Goal: Transaction & Acquisition: Purchase product/service

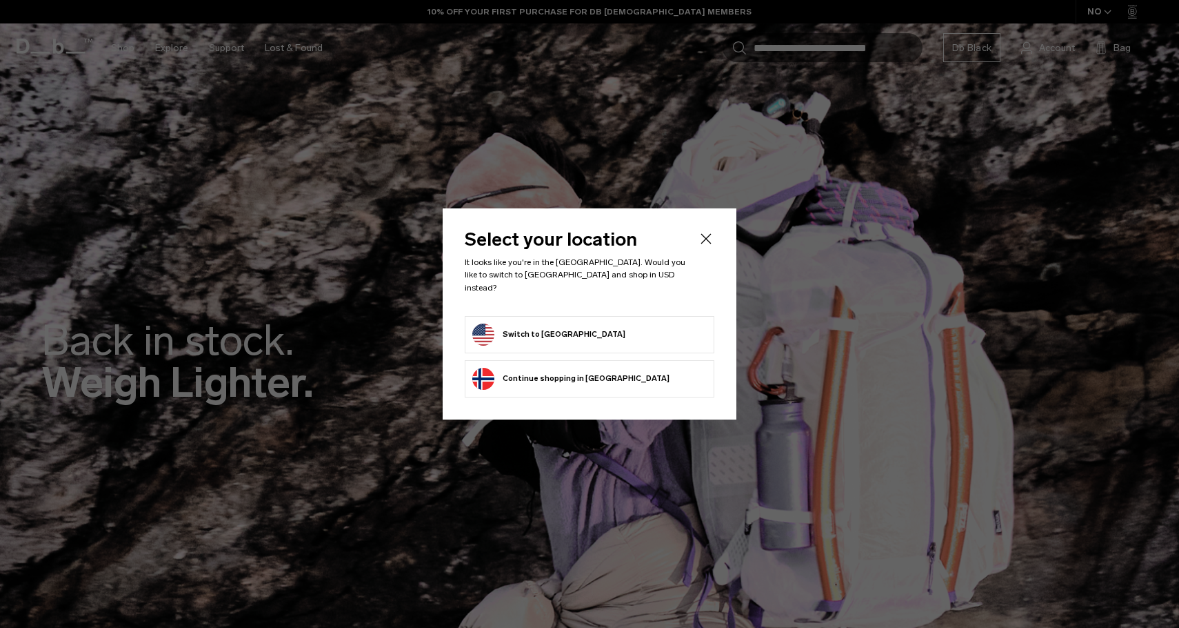
click at [712, 247] on icon "Close" at bounding box center [706, 238] width 17 height 17
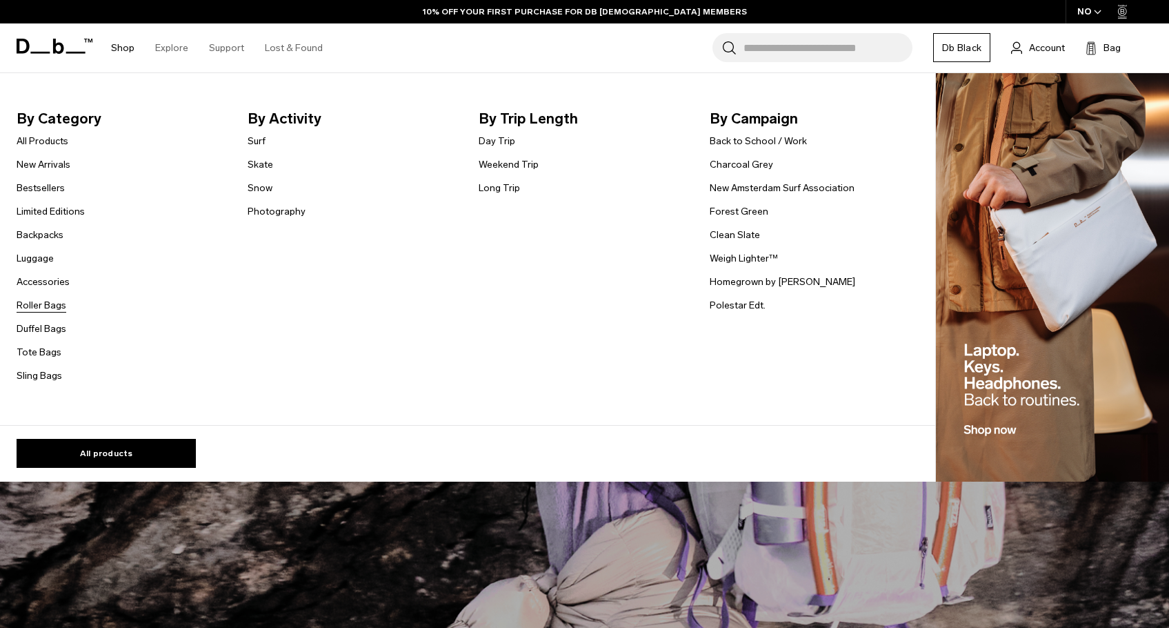
click at [41, 309] on link "Roller Bags" at bounding box center [42, 305] width 50 height 14
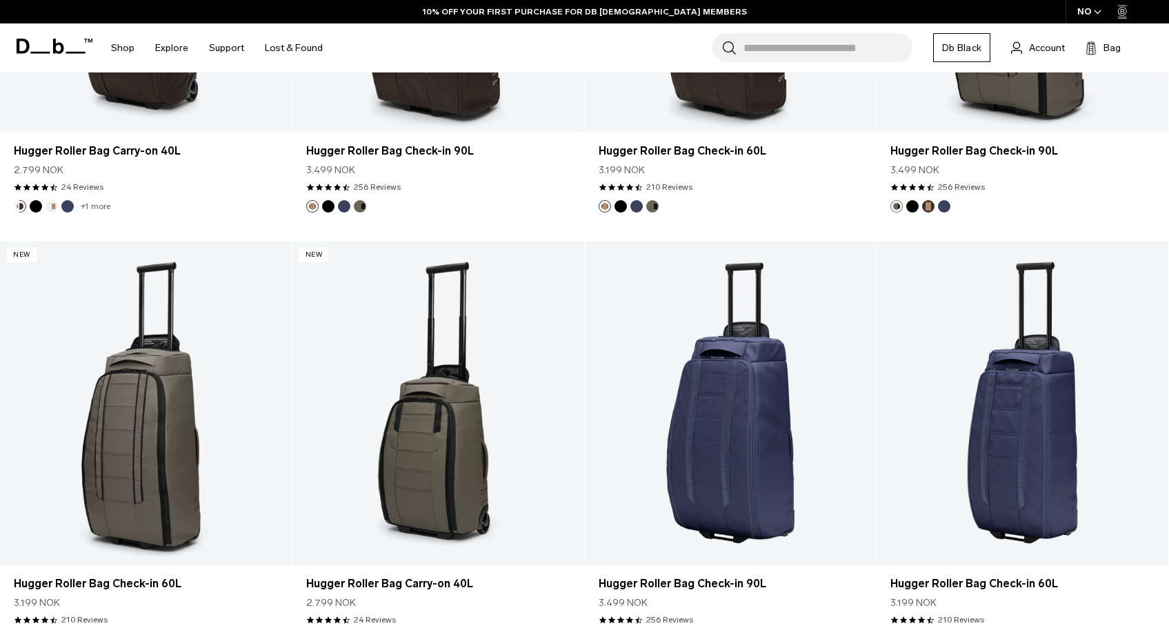
scroll to position [741, 0]
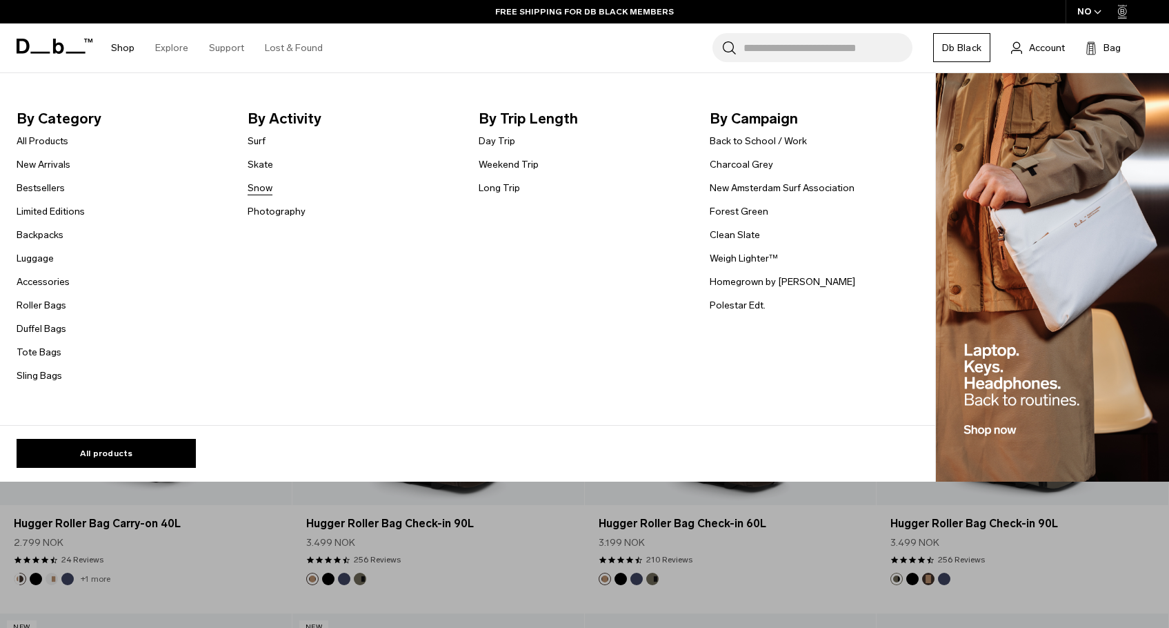
click at [259, 185] on link "Snow" at bounding box center [260, 188] width 25 height 14
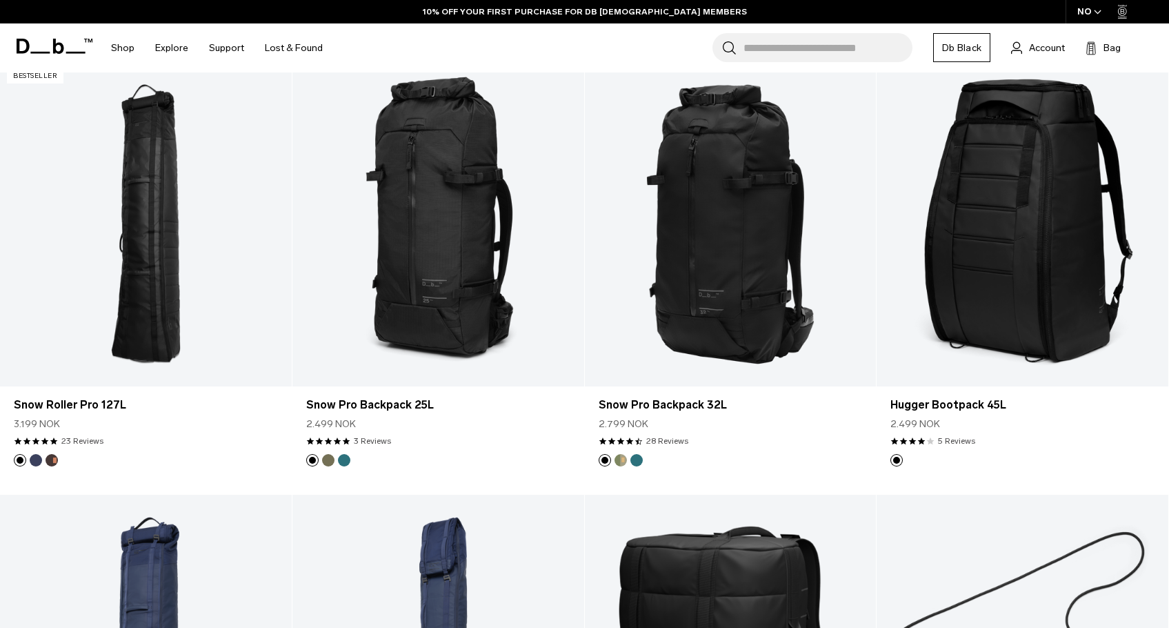
click at [1095, 13] on icon "button" at bounding box center [1098, 12] width 8 height 5
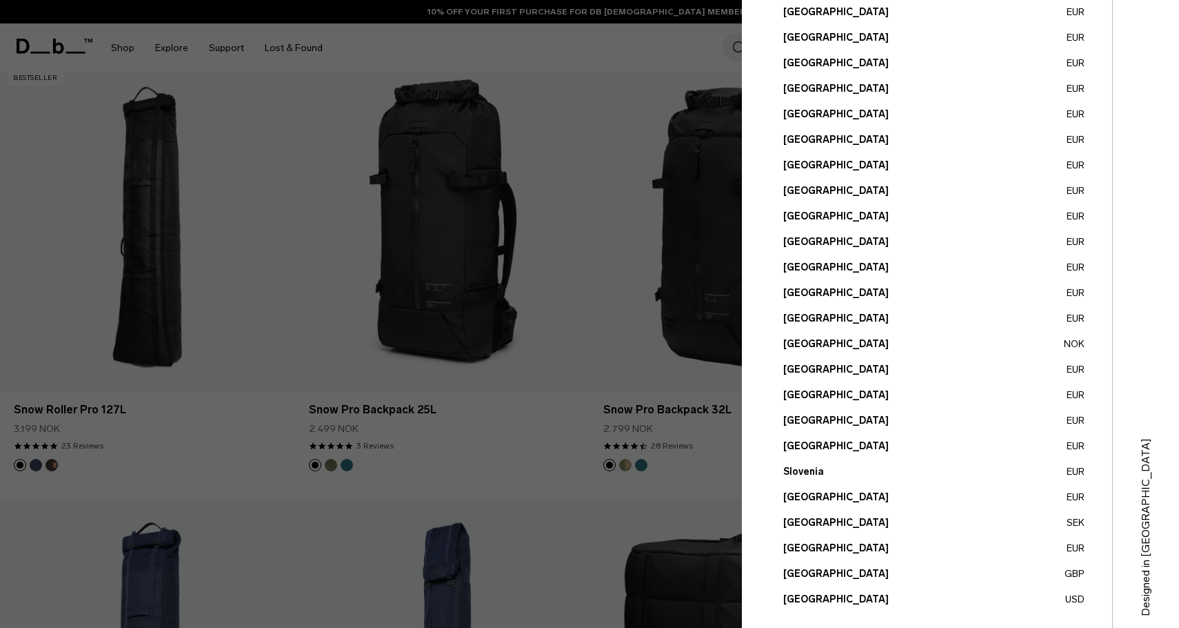
scroll to position [390, 0]
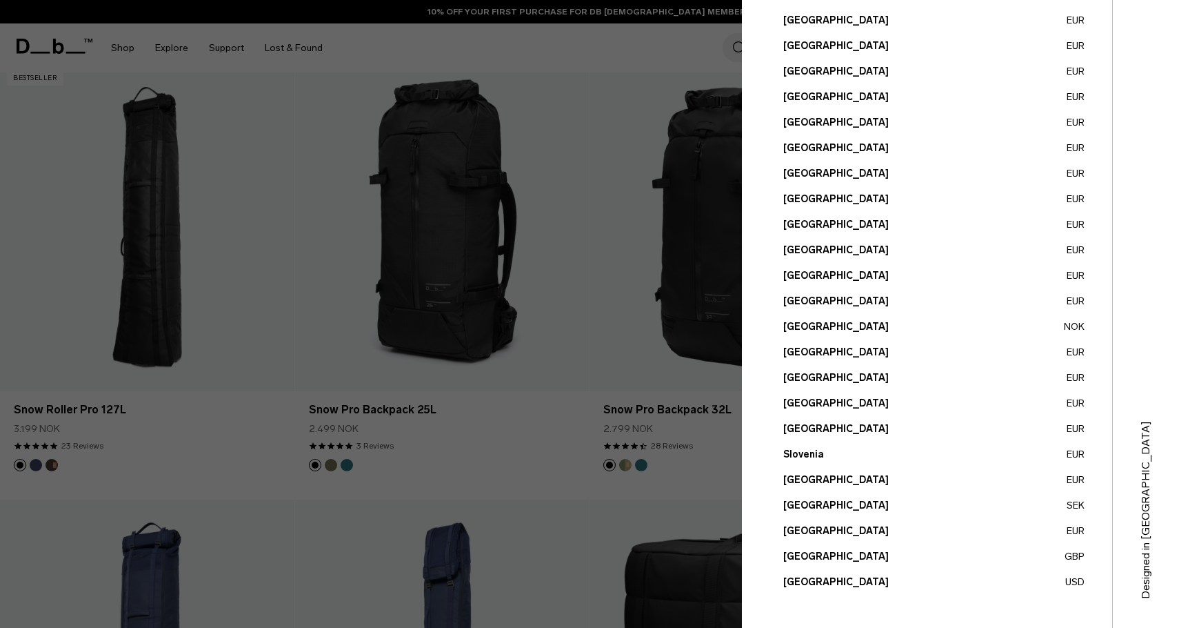
click at [806, 583] on button "United States USD" at bounding box center [933, 581] width 301 height 14
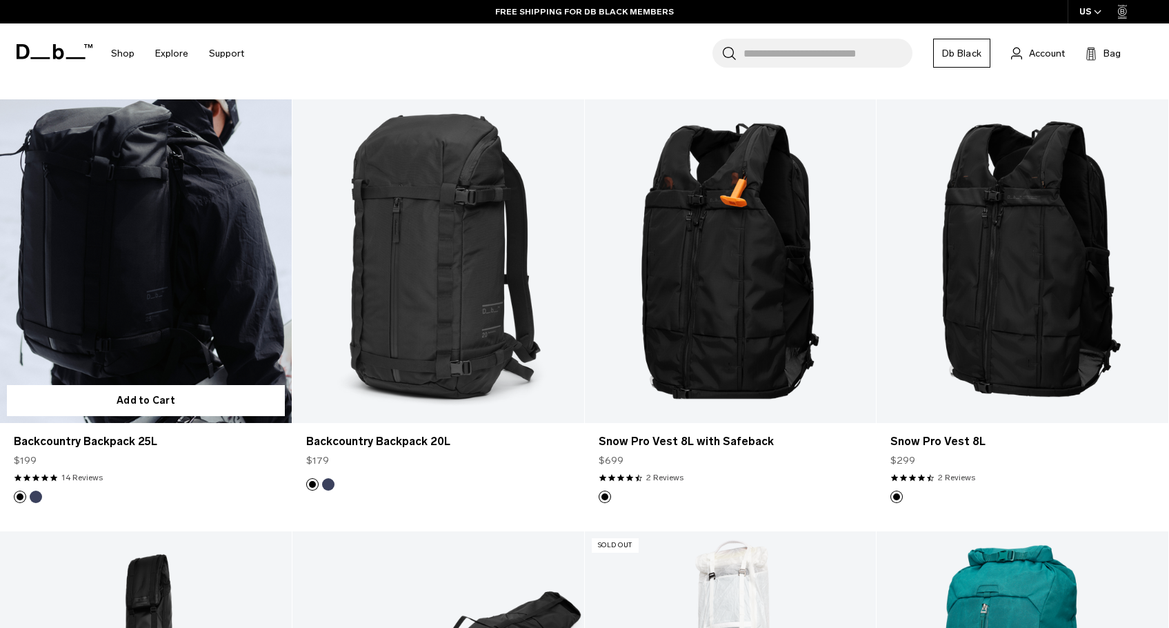
scroll to position [1479, 0]
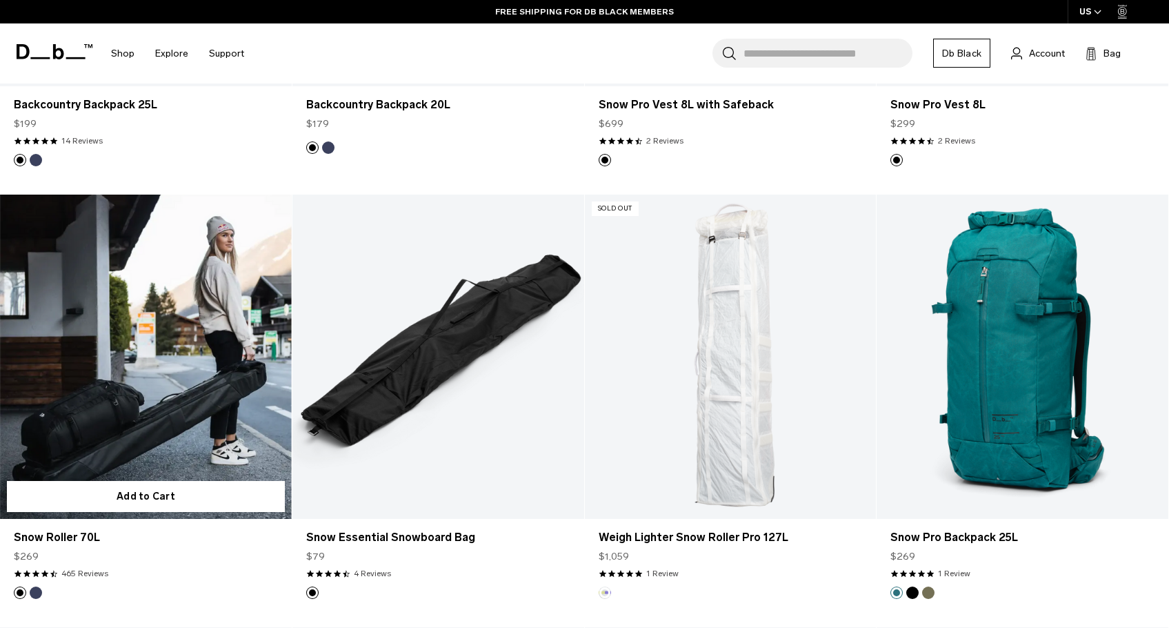
click at [203, 369] on link "Snow Roller 70L" at bounding box center [146, 356] width 292 height 324
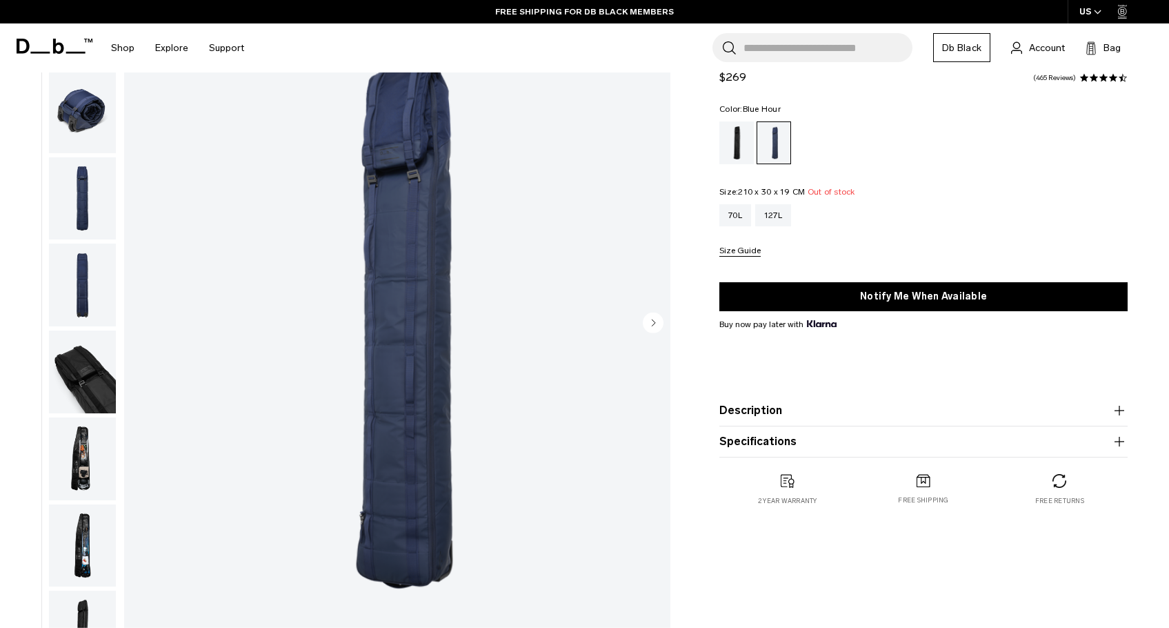
scroll to position [181, 0]
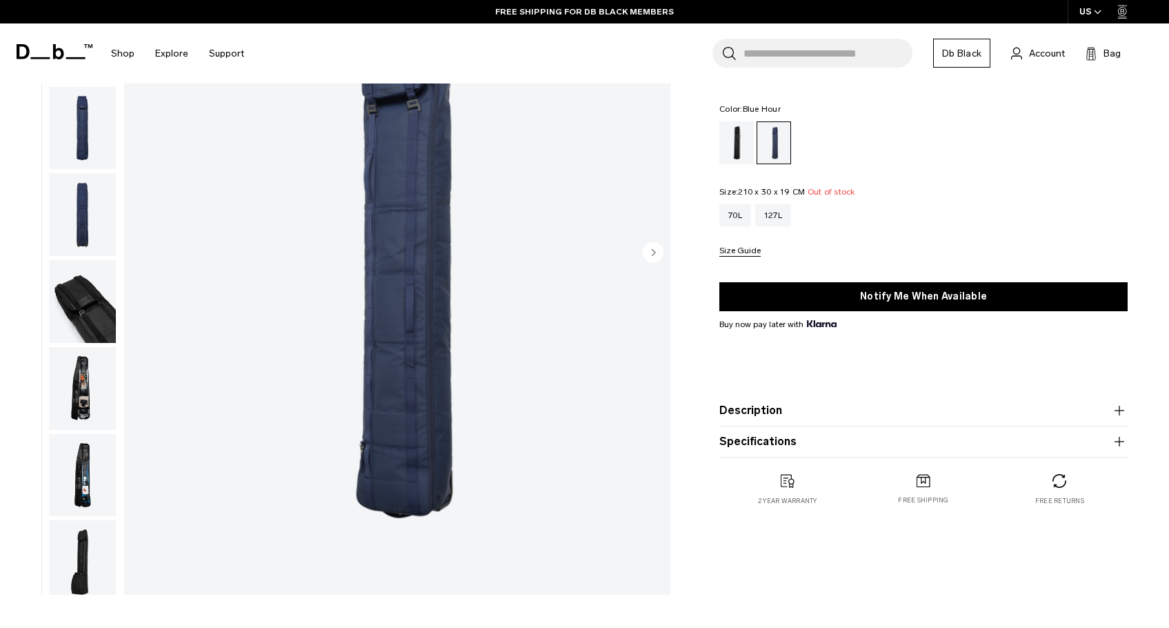
click at [752, 421] on product-accordion "Description Welcome to winter’s answer to the weekend escape bag. Designed to c…" at bounding box center [923, 410] width 408 height 31
click at [828, 415] on button "Description" at bounding box center [923, 410] width 408 height 17
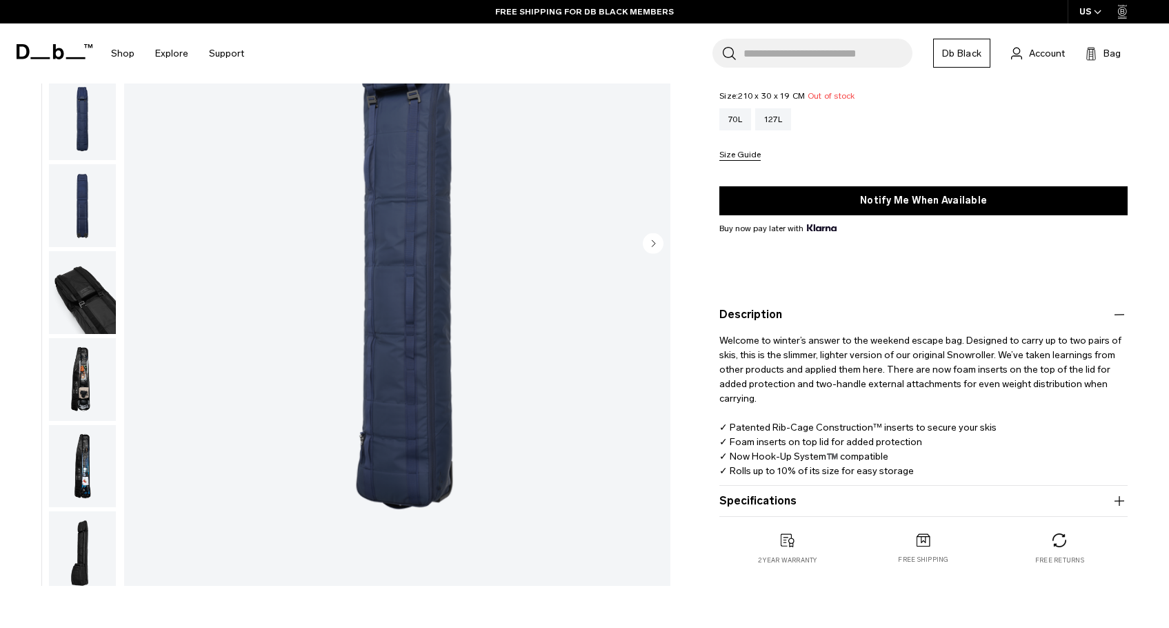
scroll to position [208, 0]
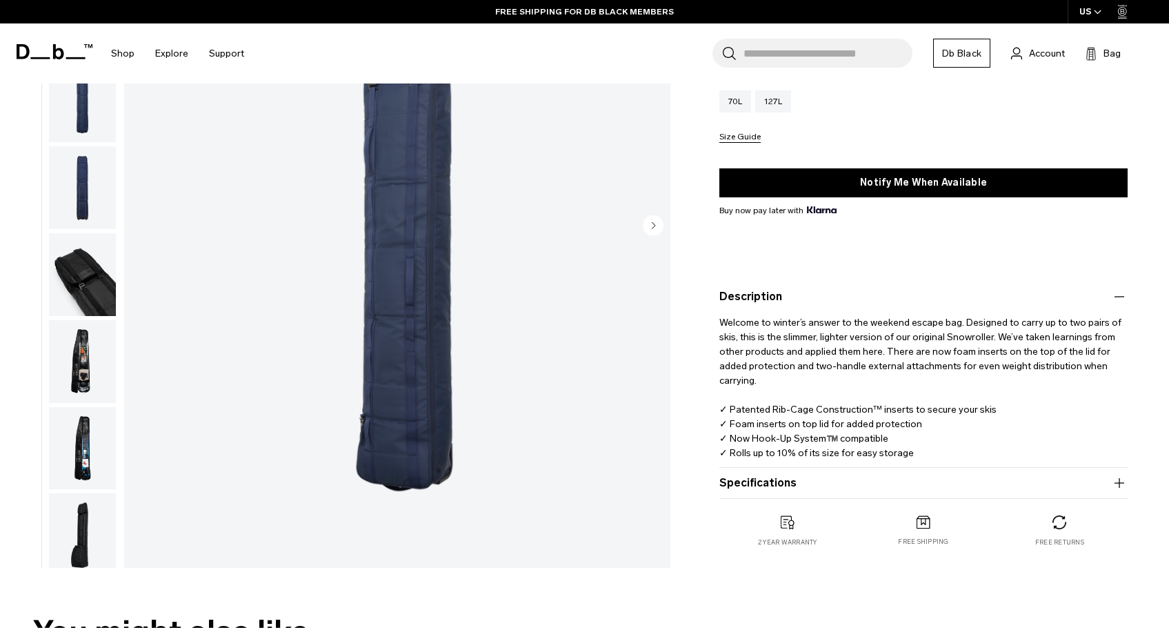
click at [837, 477] on button "Specifications" at bounding box center [923, 482] width 408 height 17
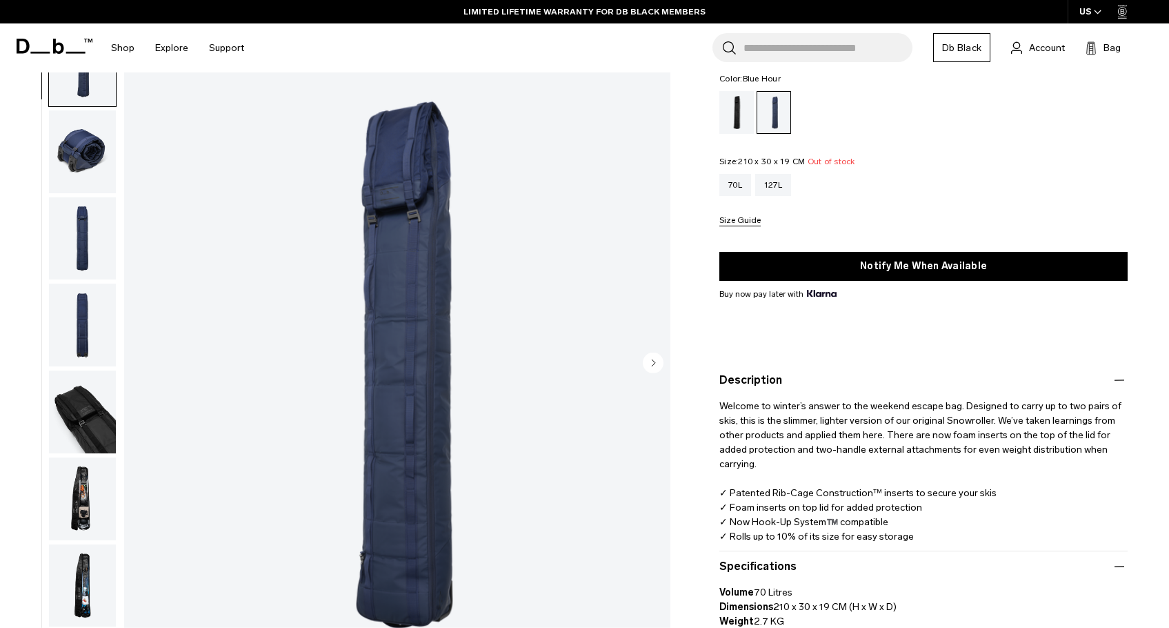
scroll to position [0, 0]
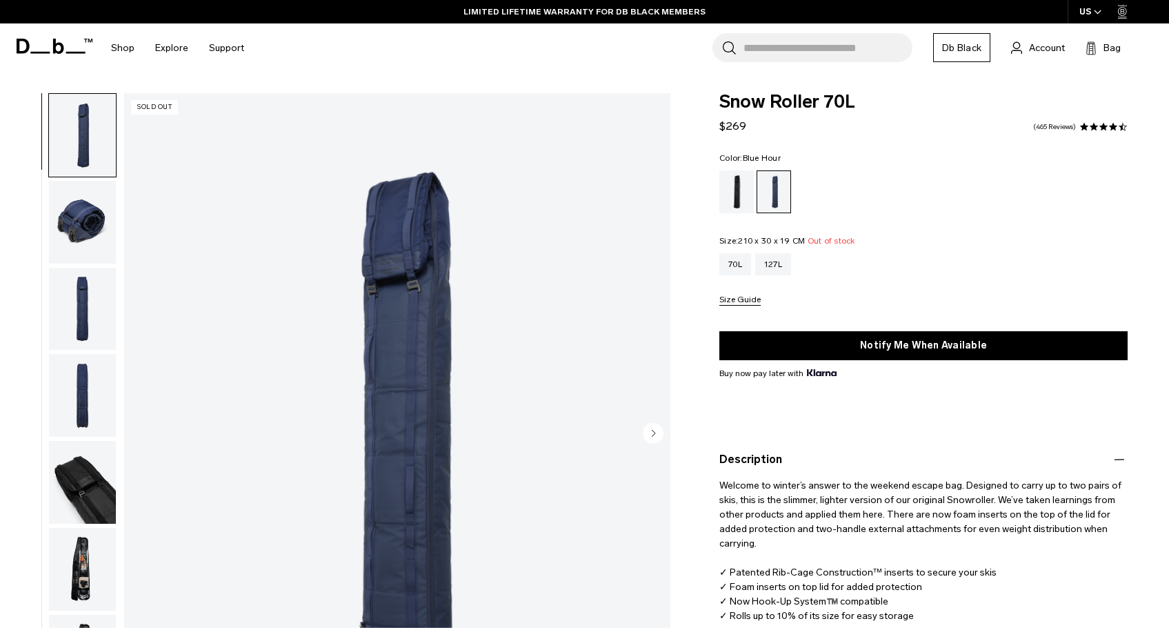
click at [74, 250] on img "button" at bounding box center [82, 222] width 67 height 83
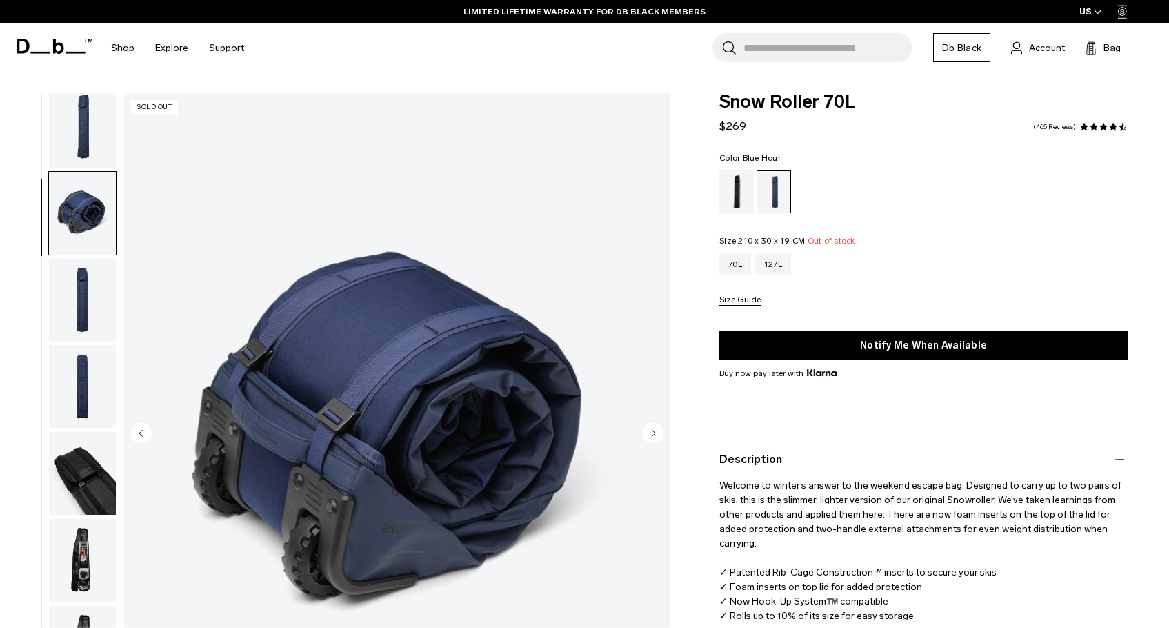
click at [59, 294] on img "button" at bounding box center [82, 300] width 67 height 83
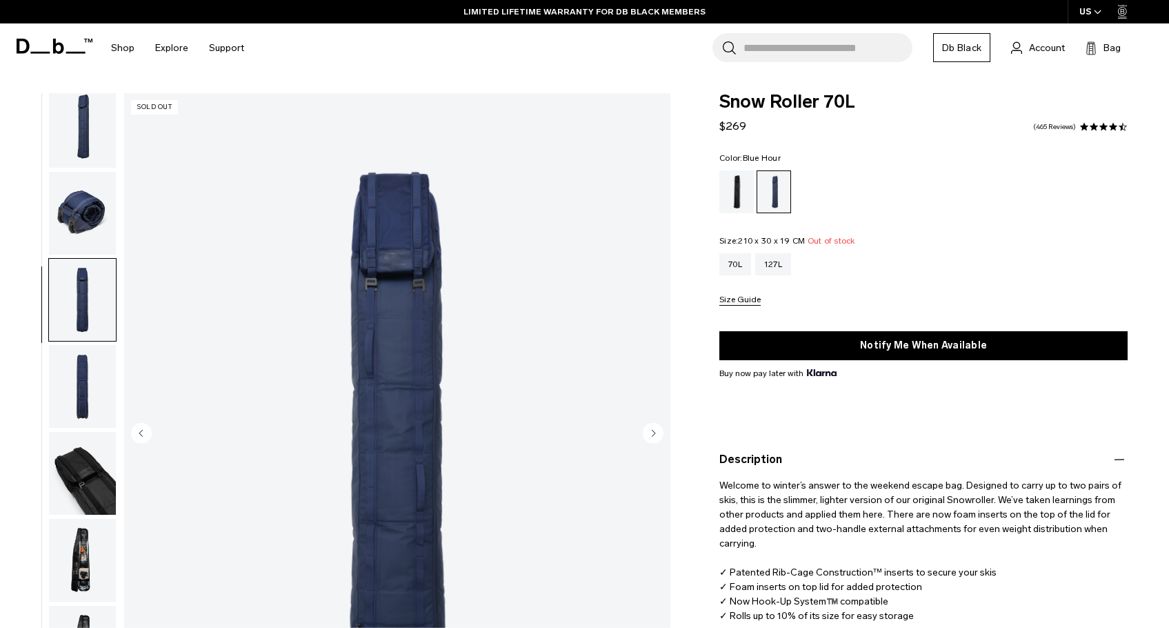
click at [86, 355] on img "button" at bounding box center [82, 386] width 67 height 83
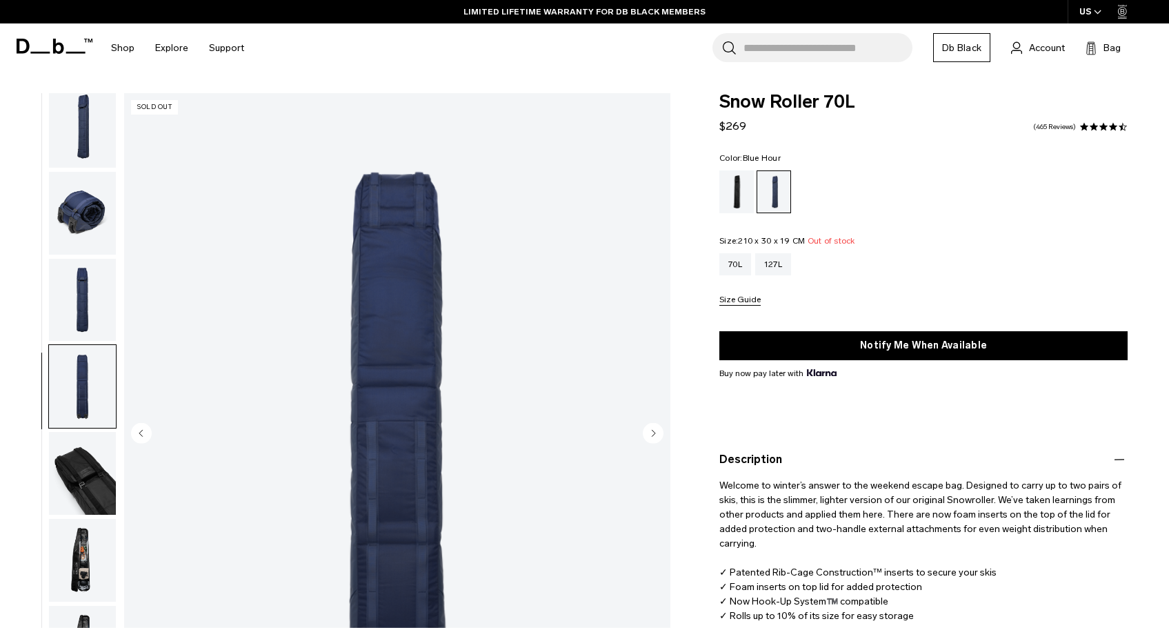
scroll to position [230, 0]
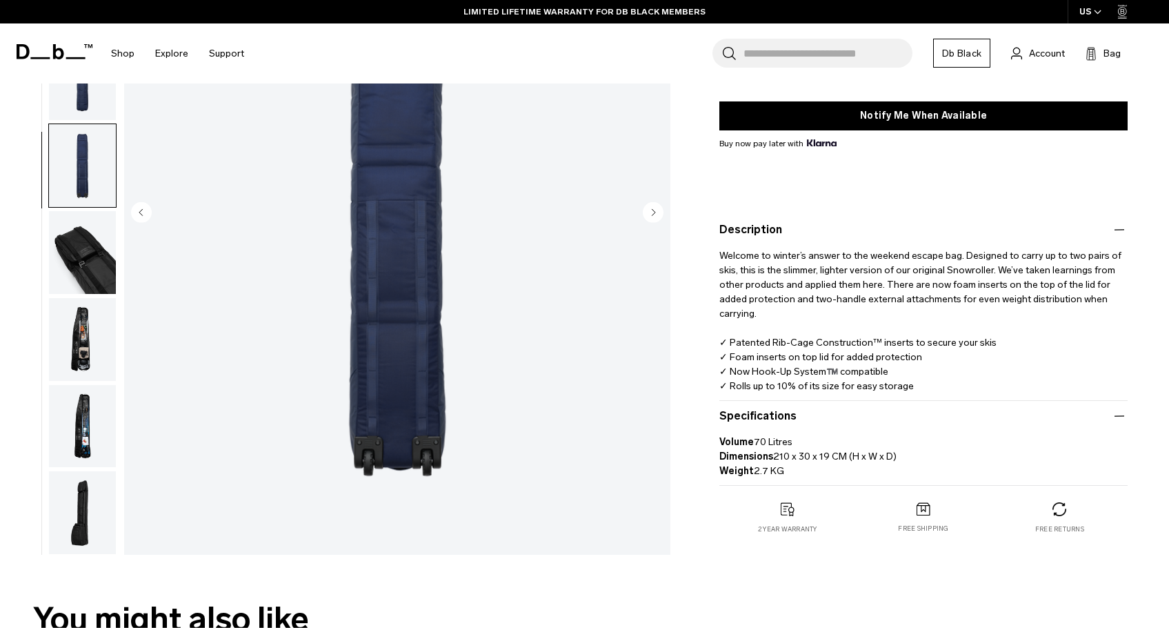
click at [81, 272] on img "button" at bounding box center [82, 252] width 67 height 83
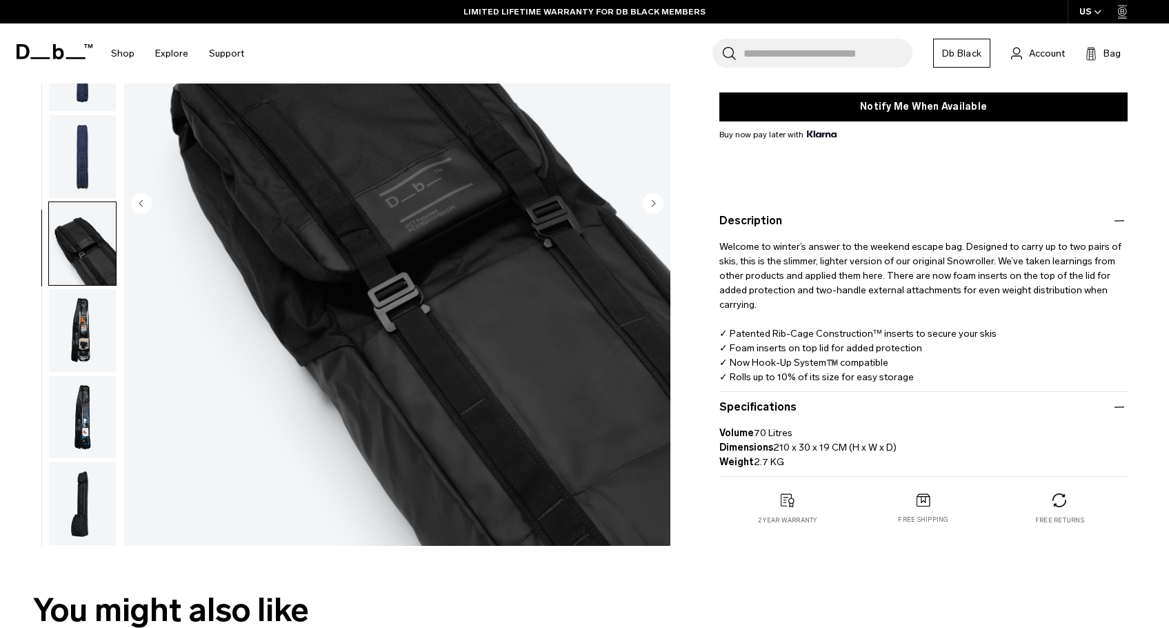
scroll to position [248, 0]
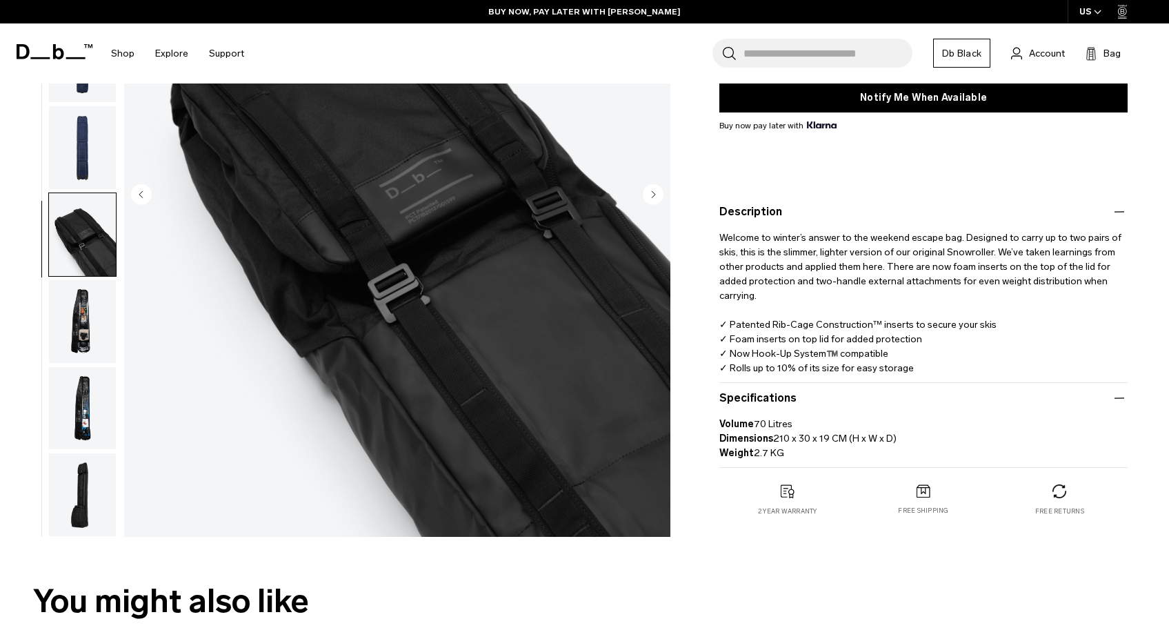
click at [64, 321] on img "button" at bounding box center [82, 321] width 67 height 83
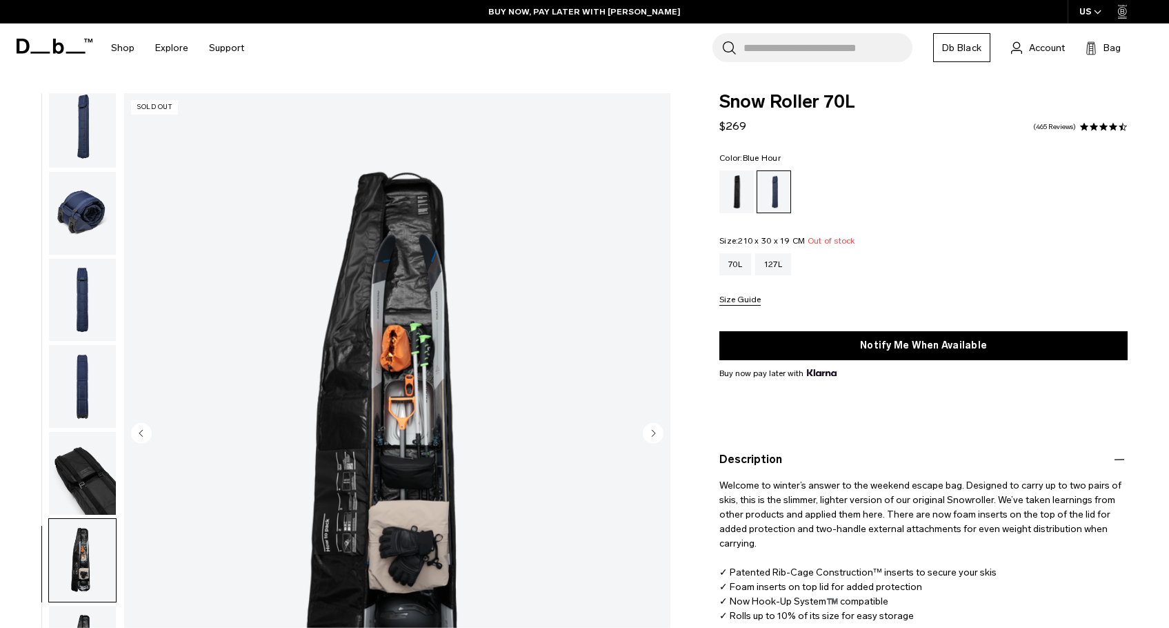
scroll to position [218, 0]
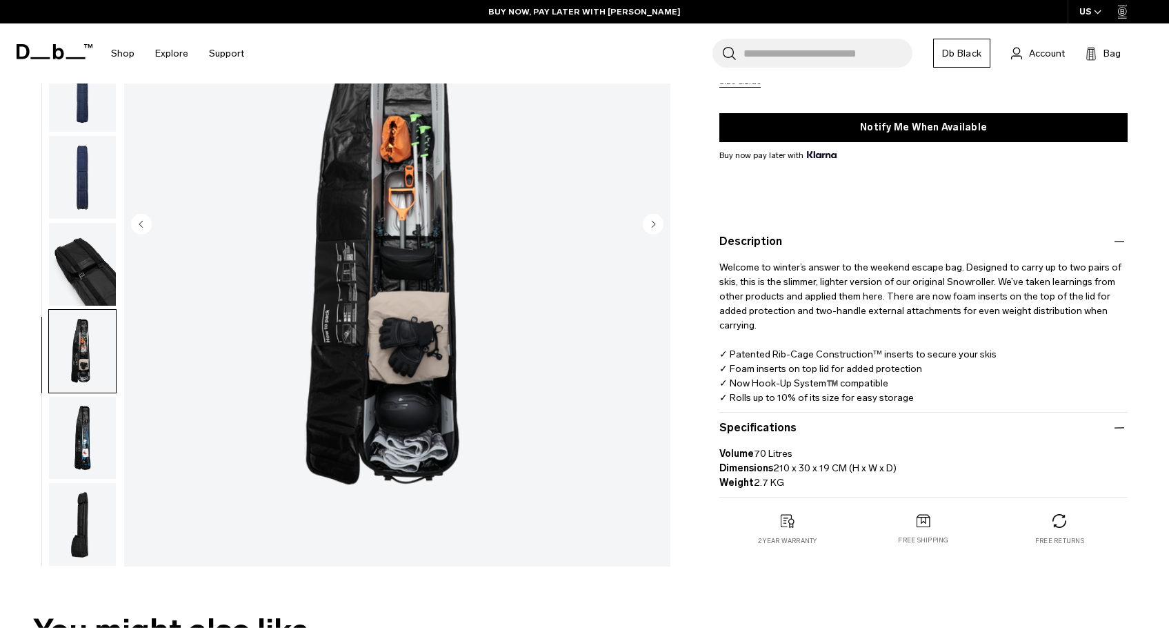
click at [99, 461] on img "button" at bounding box center [82, 437] width 67 height 83
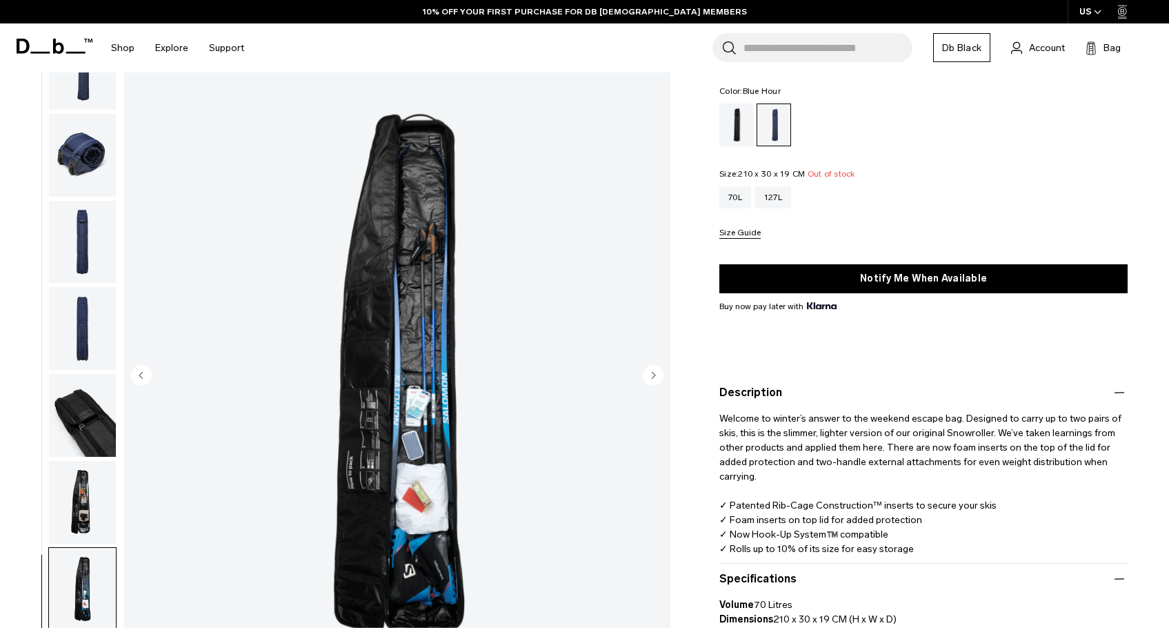
scroll to position [277, 0]
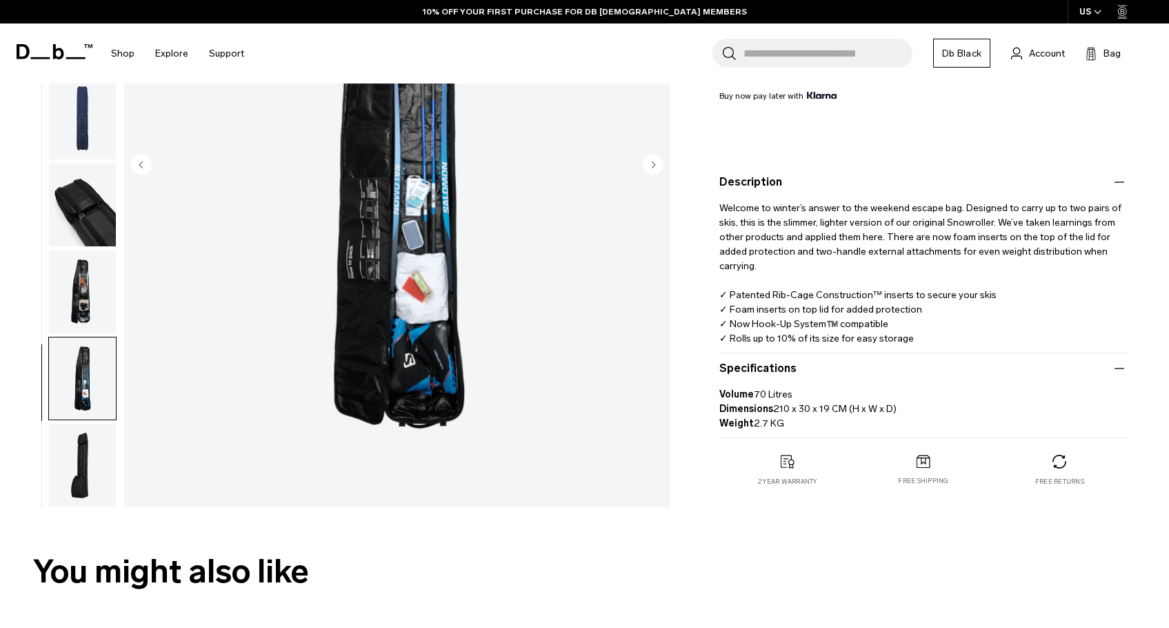
click at [84, 472] on img "button" at bounding box center [82, 464] width 67 height 83
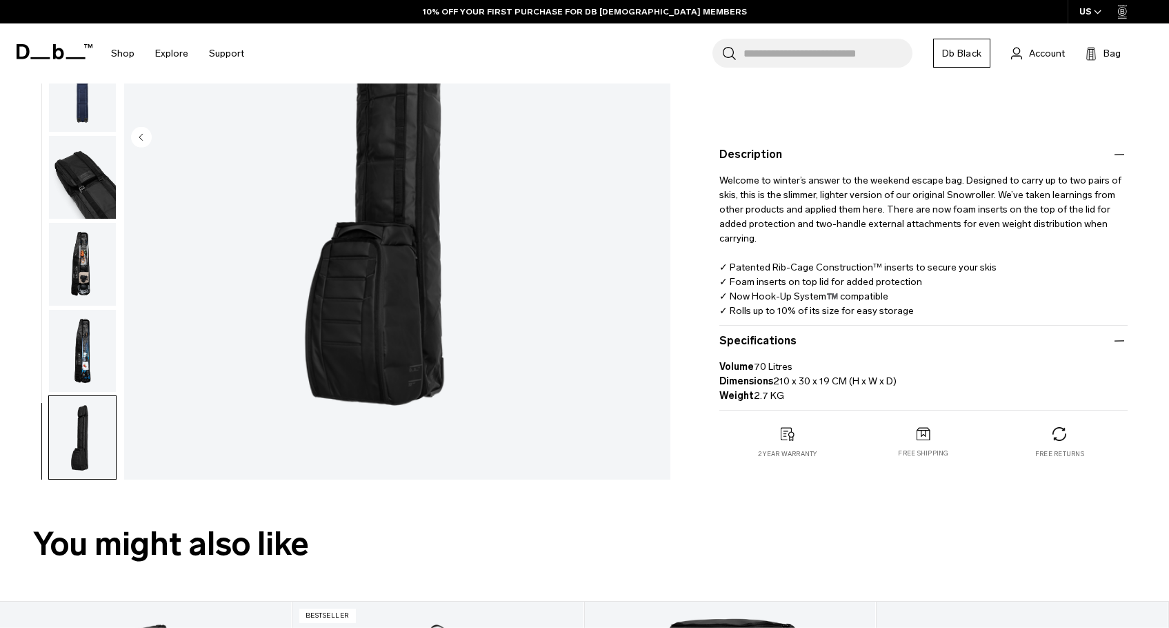
scroll to position [0, 0]
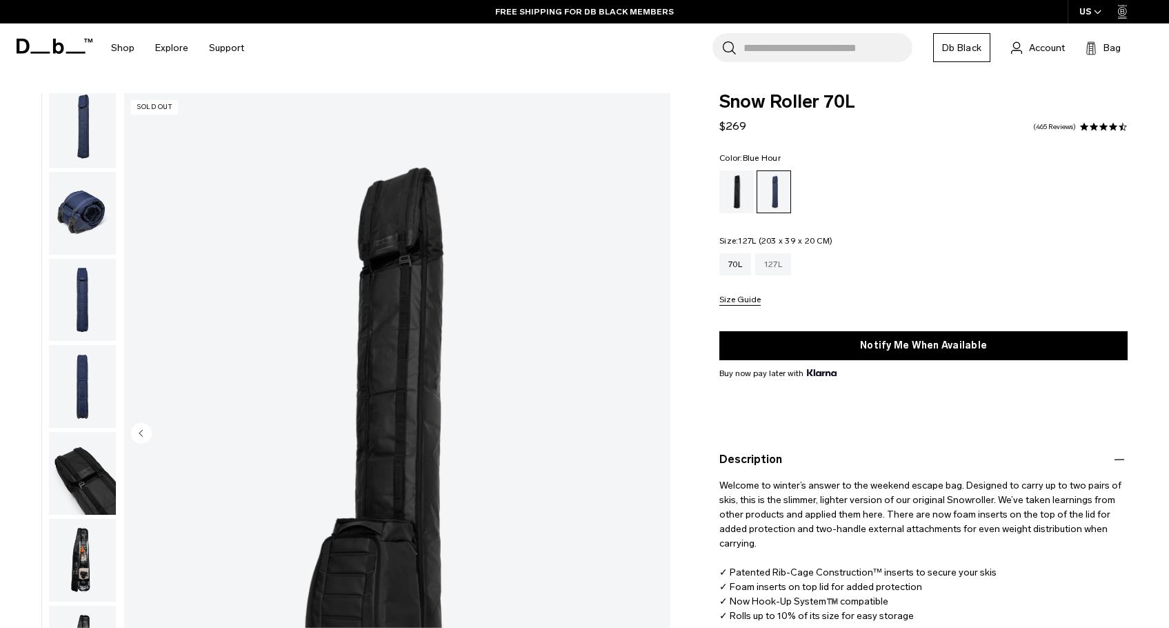
click at [777, 259] on div "127L" at bounding box center [773, 264] width 36 height 22
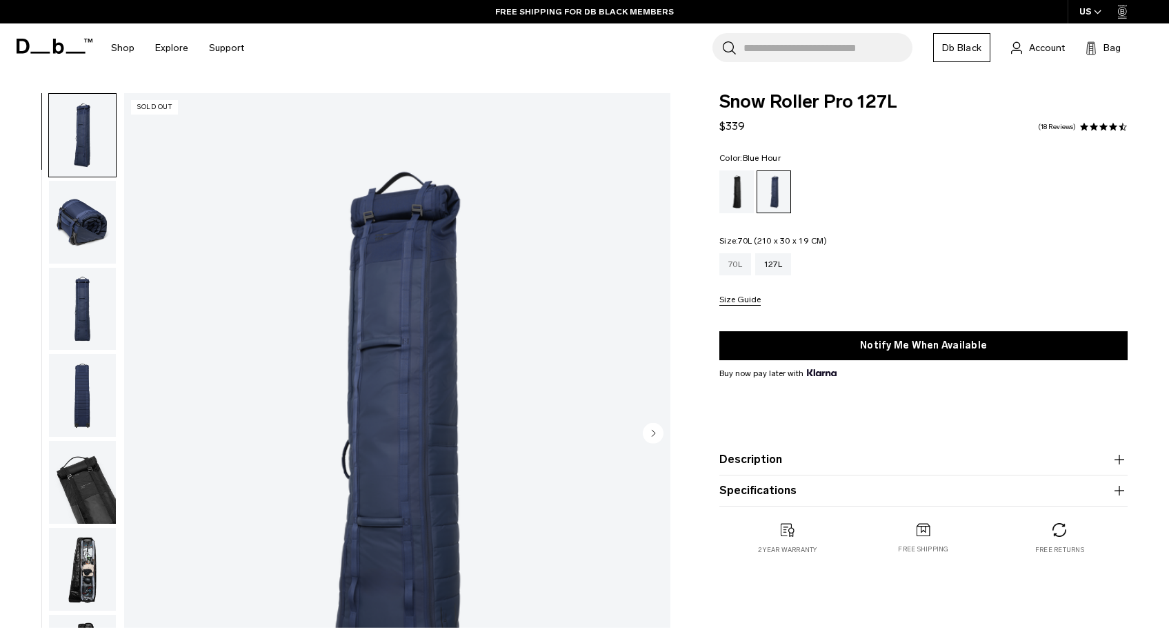
click at [730, 263] on div "70L" at bounding box center [735, 264] width 32 height 22
click at [817, 448] on product-accordion "Description The world's first length adjustable, compressible, rib protected, s…" at bounding box center [923, 459] width 408 height 31
click at [1110, 461] on button "Description" at bounding box center [923, 459] width 408 height 17
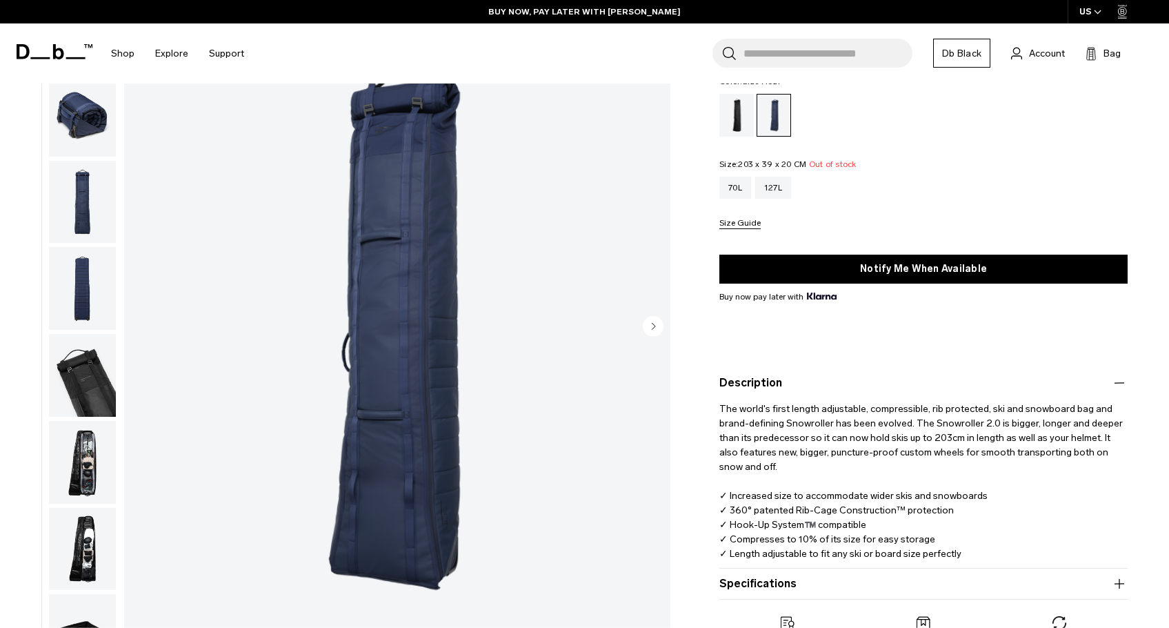
scroll to position [139, 0]
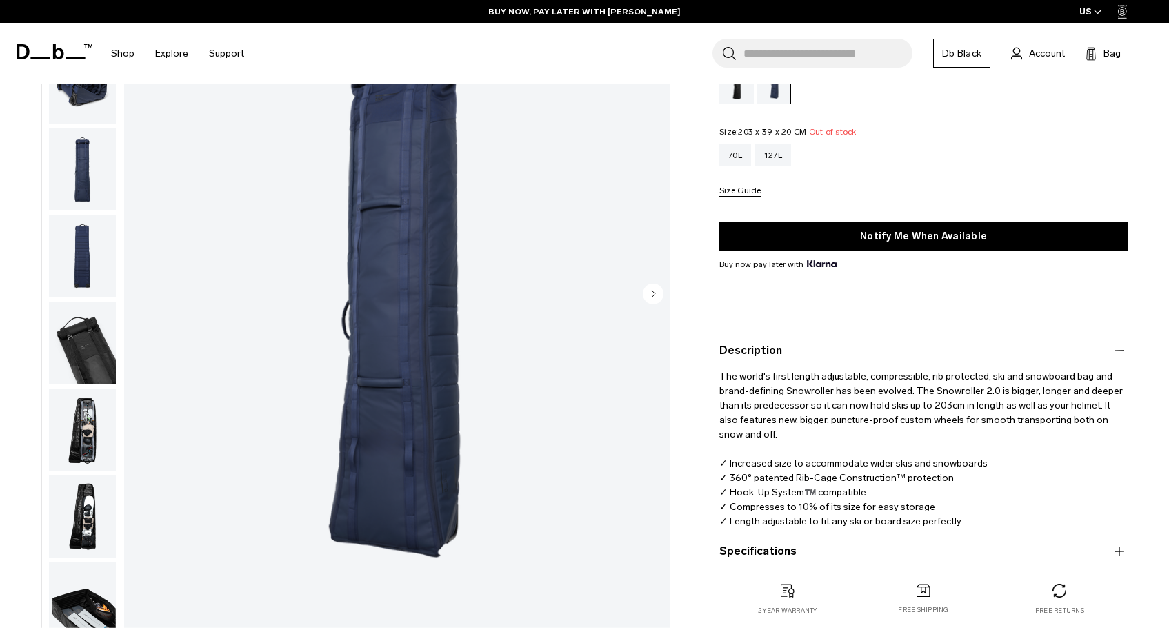
click at [836, 552] on button "Specifications" at bounding box center [923, 551] width 408 height 17
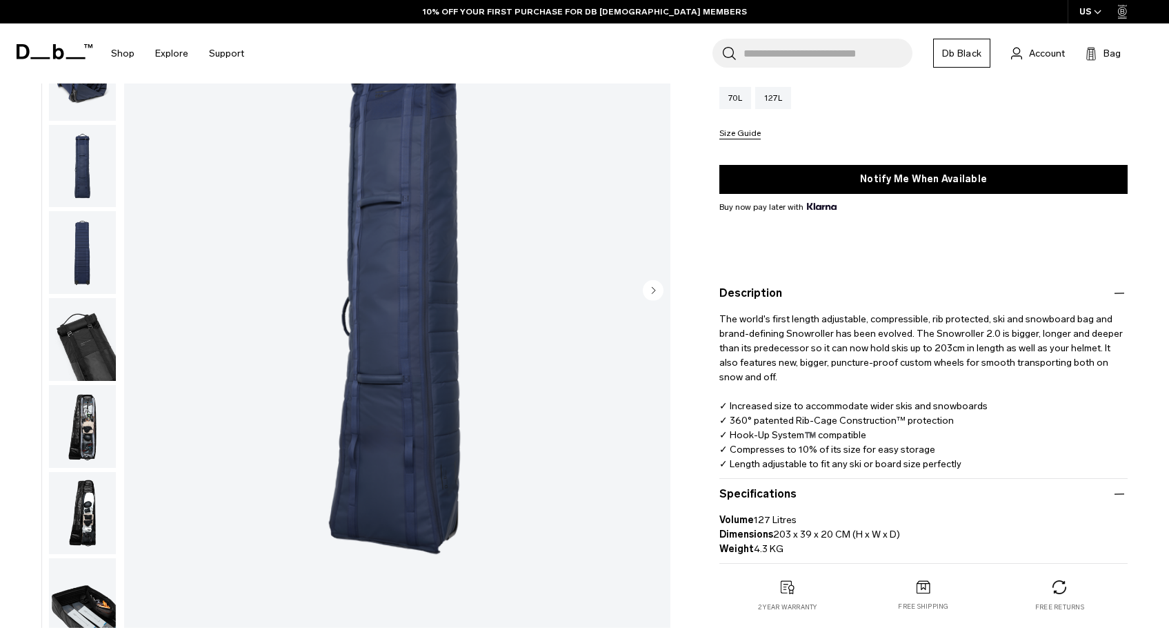
scroll to position [158, 0]
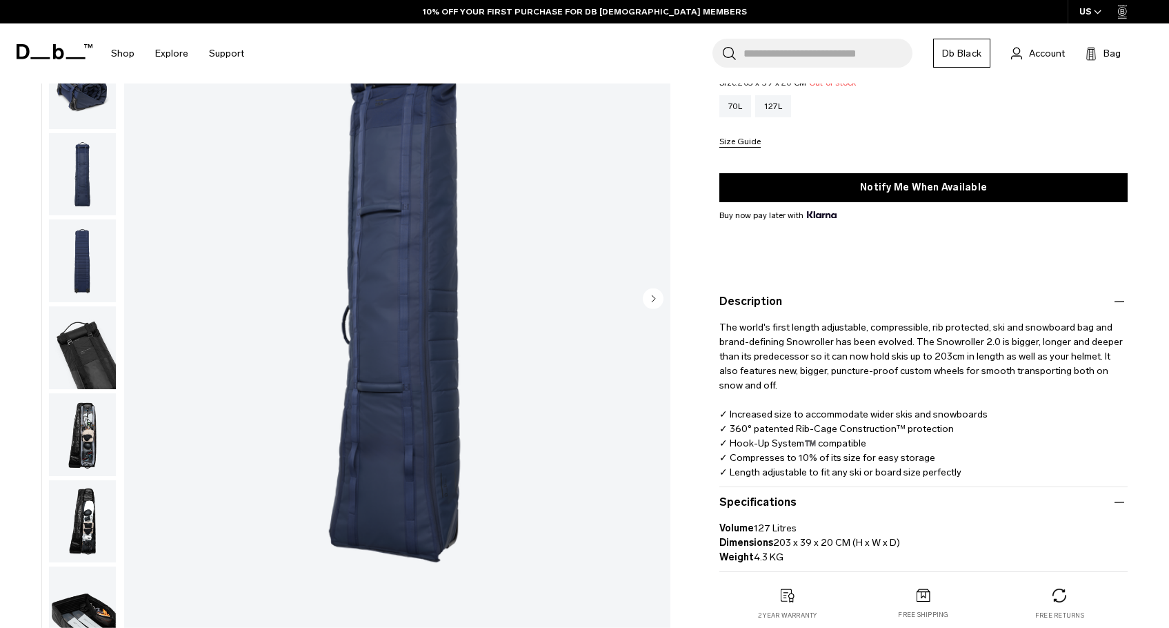
click at [93, 443] on img "button" at bounding box center [82, 434] width 67 height 83
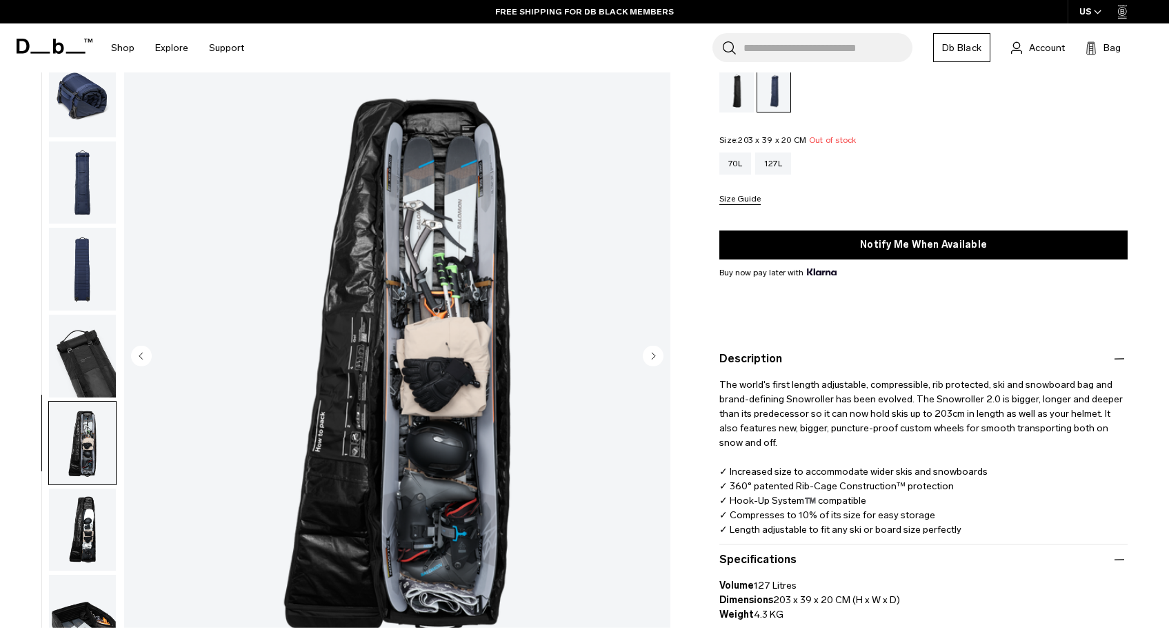
scroll to position [0, 0]
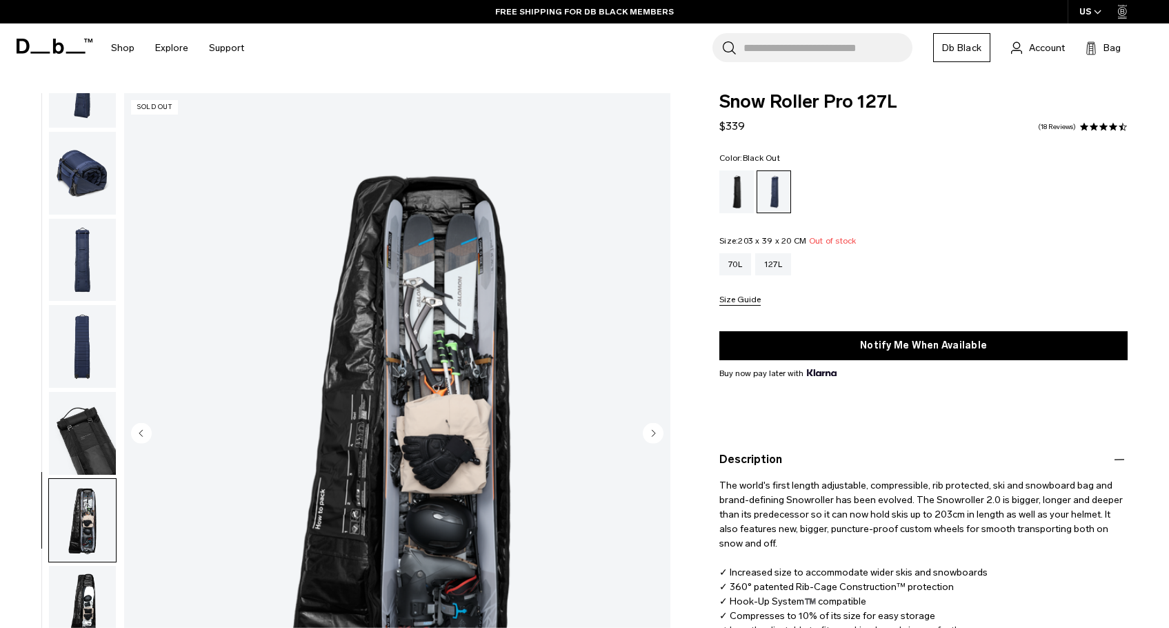
click at [737, 203] on div "Black Out" at bounding box center [736, 191] width 35 height 43
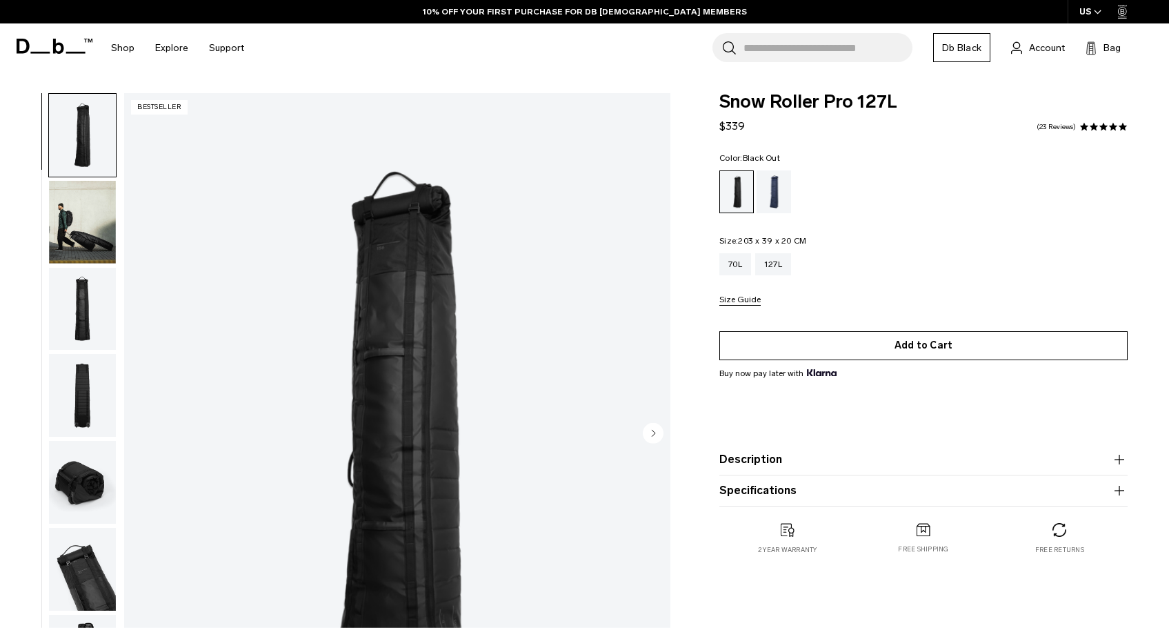
click at [846, 354] on button "Add to Cart" at bounding box center [923, 345] width 408 height 29
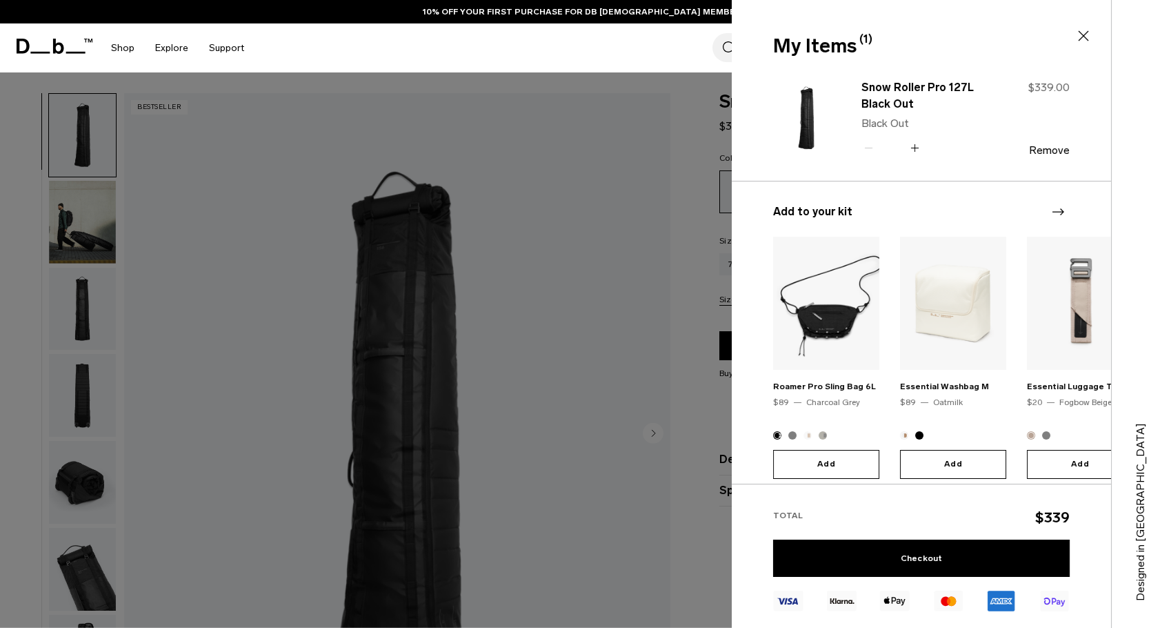
click at [473, 245] on div at bounding box center [584, 314] width 1169 height 628
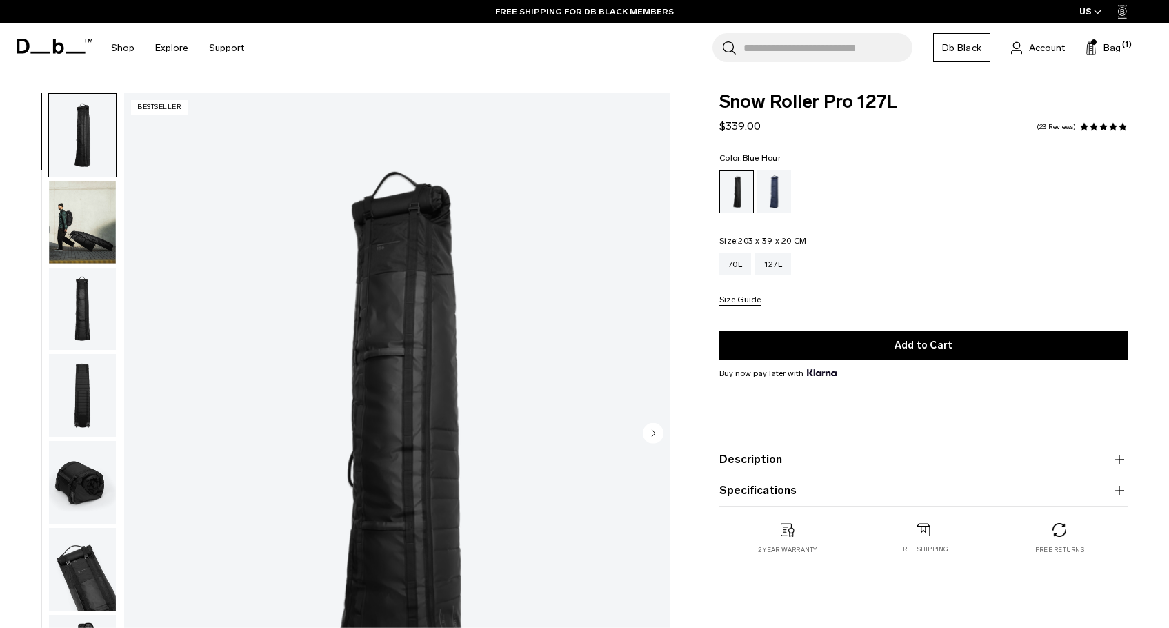
click at [777, 182] on div "Blue Hour" at bounding box center [774, 191] width 35 height 43
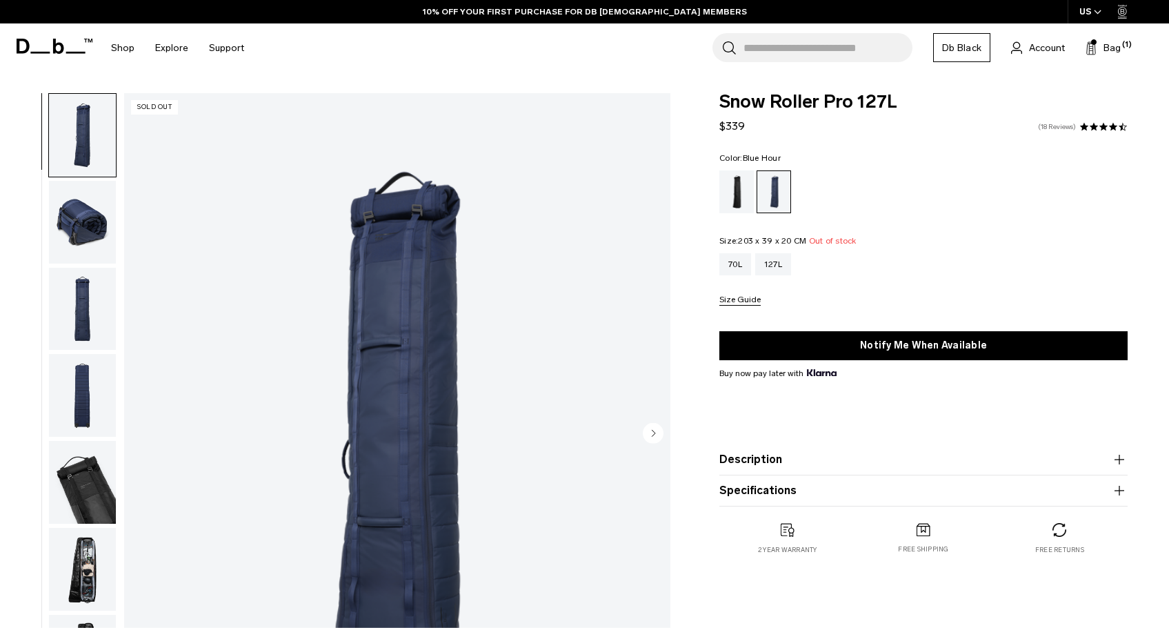
click at [1064, 128] on link "18 Reviews" at bounding box center [1057, 126] width 38 height 7
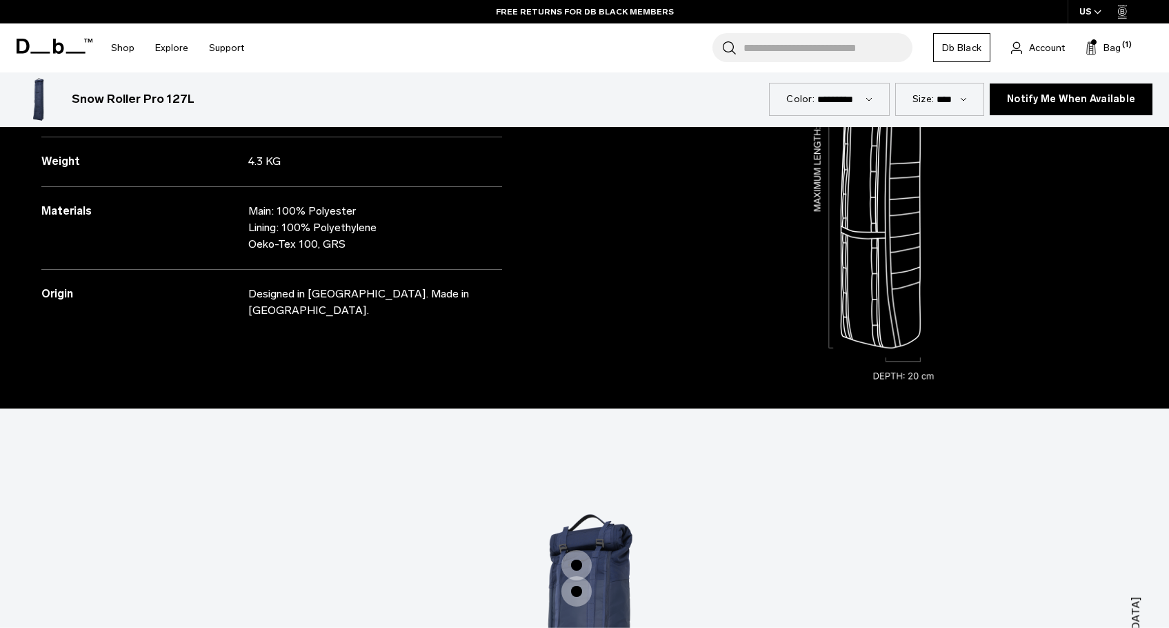
scroll to position [1892, 0]
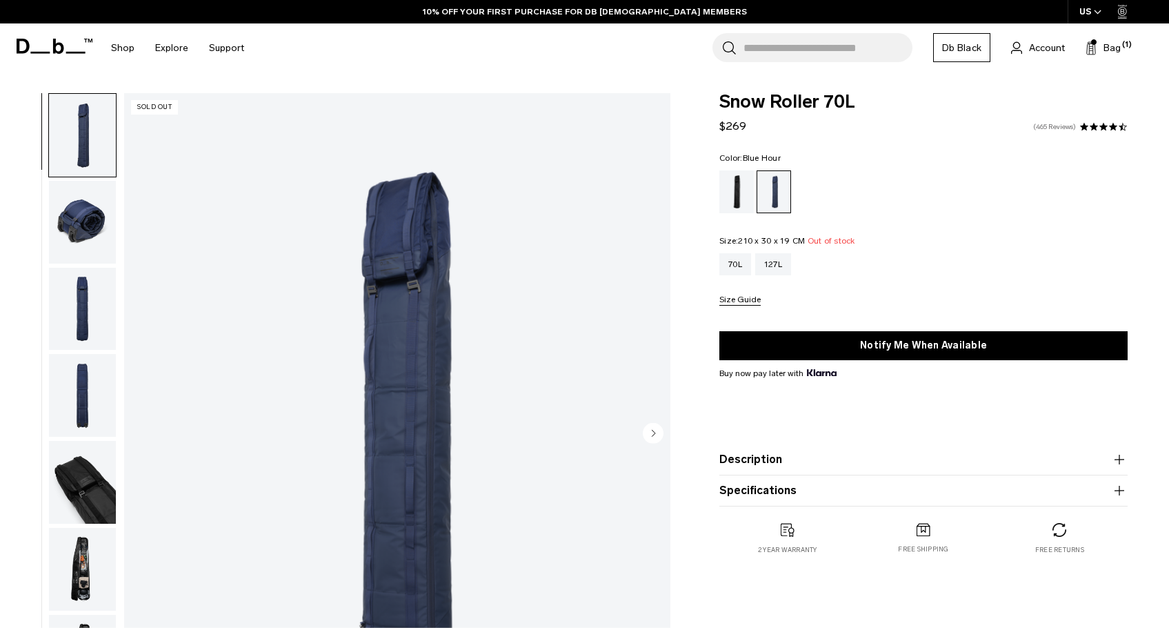
click at [1038, 130] on link "465 Reviews" at bounding box center [1054, 126] width 43 height 7
click at [764, 269] on div "127L" at bounding box center [773, 264] width 36 height 22
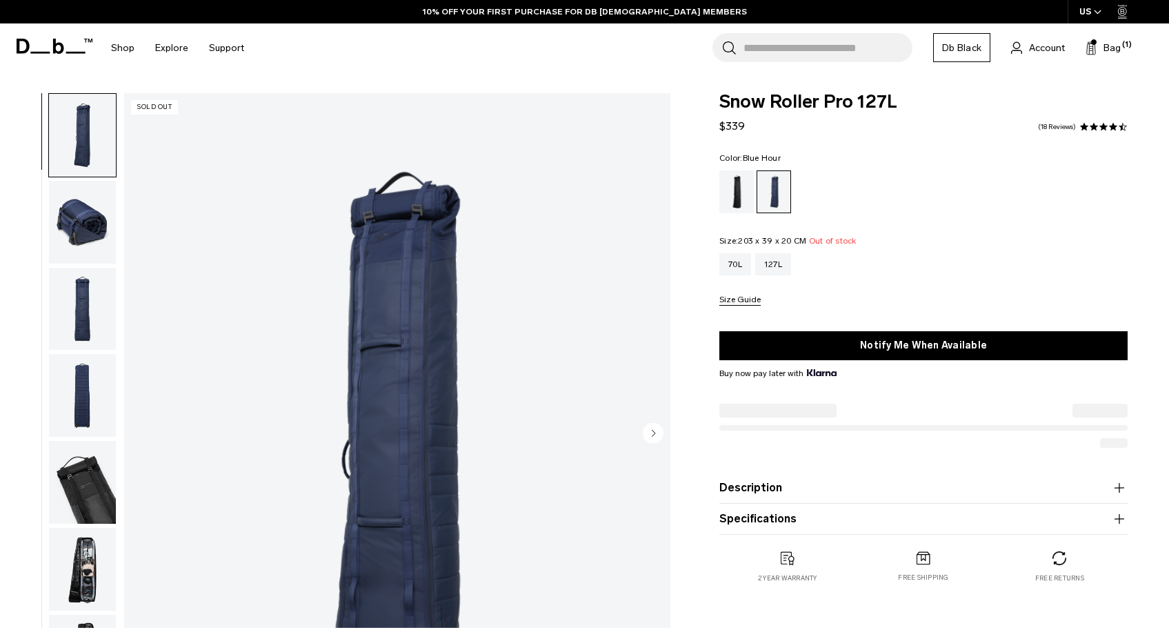
click at [1101, 51] on button "Bag (1)" at bounding box center [1103, 47] width 35 height 17
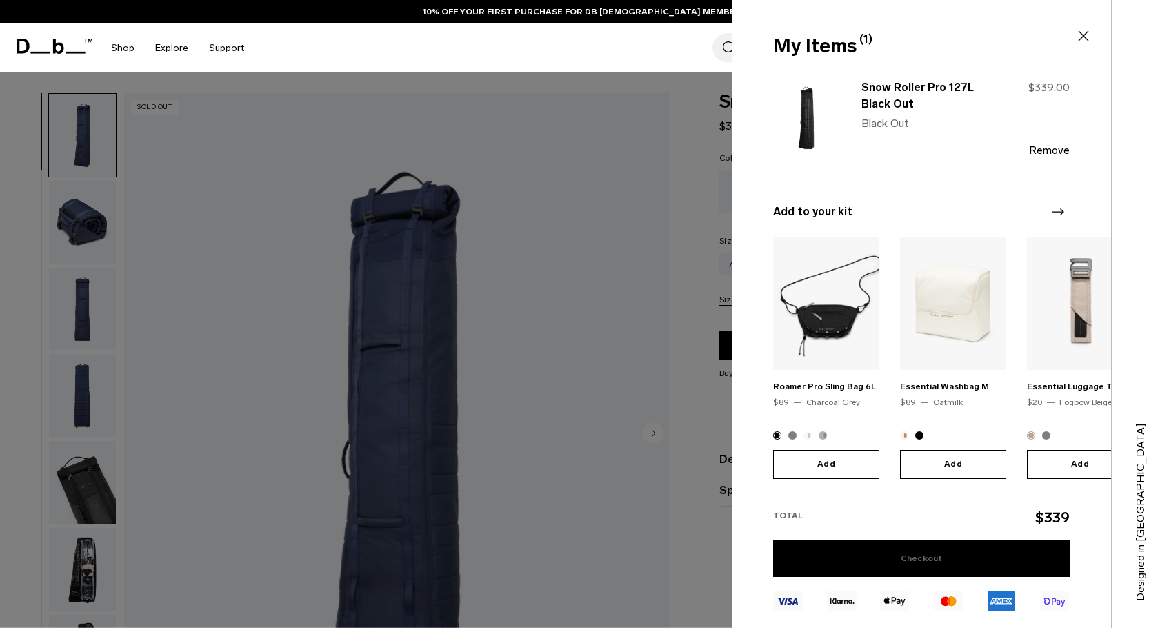
click at [893, 560] on link "Checkout" at bounding box center [921, 557] width 297 height 37
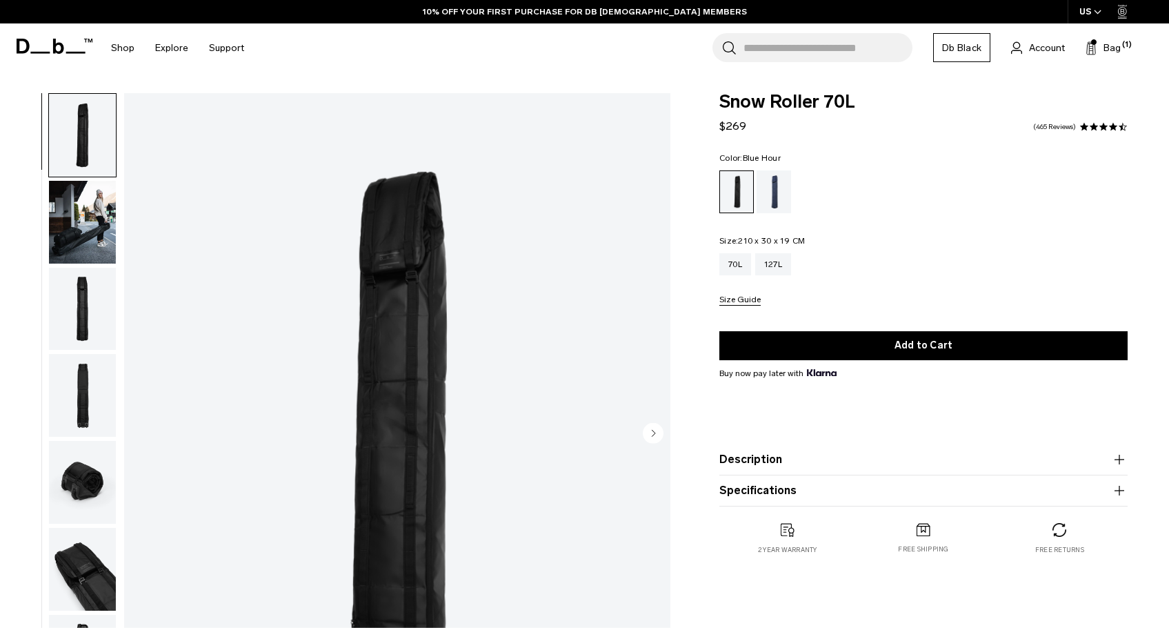
click at [765, 185] on div "Blue Hour" at bounding box center [774, 191] width 35 height 43
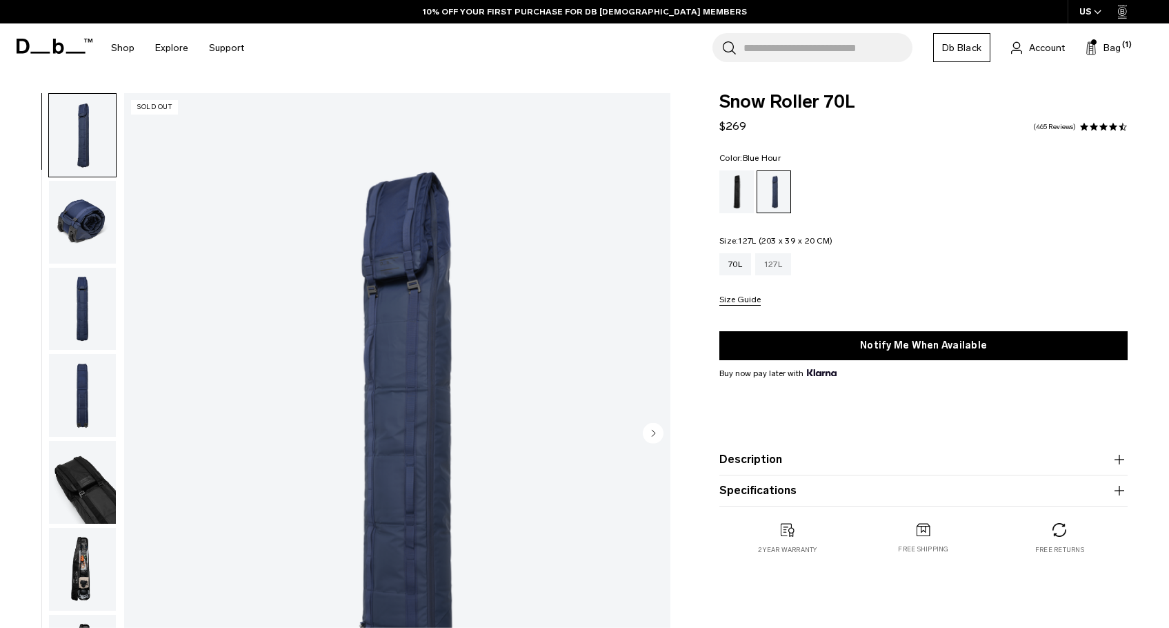
click at [765, 268] on div "127L" at bounding box center [773, 264] width 36 height 22
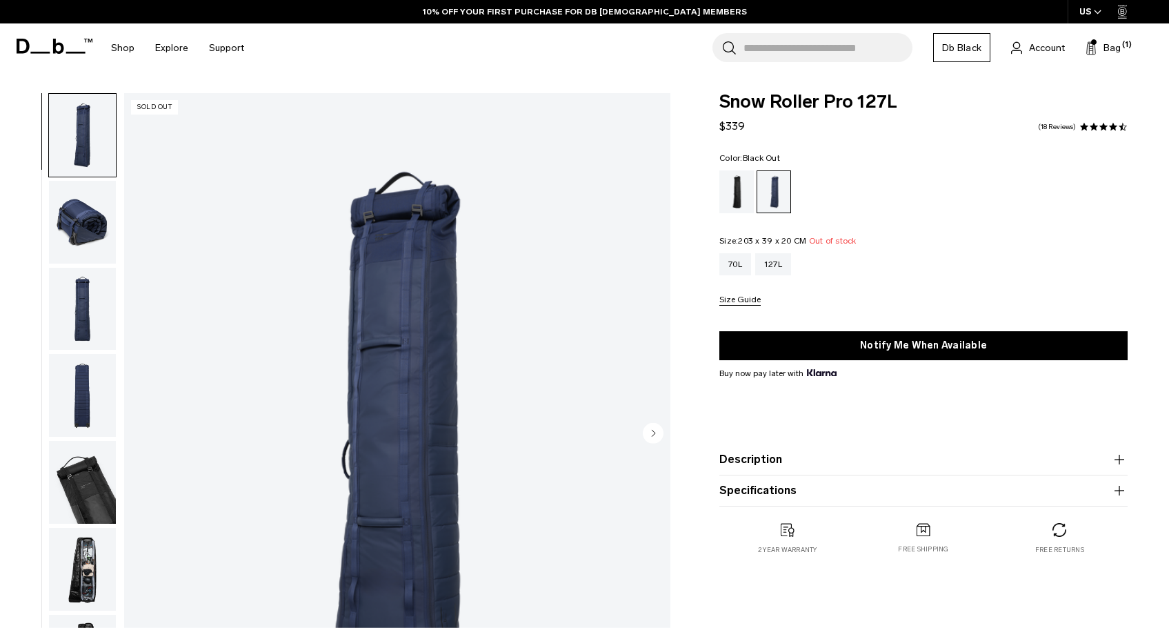
click at [730, 194] on div "Black Out" at bounding box center [736, 191] width 35 height 43
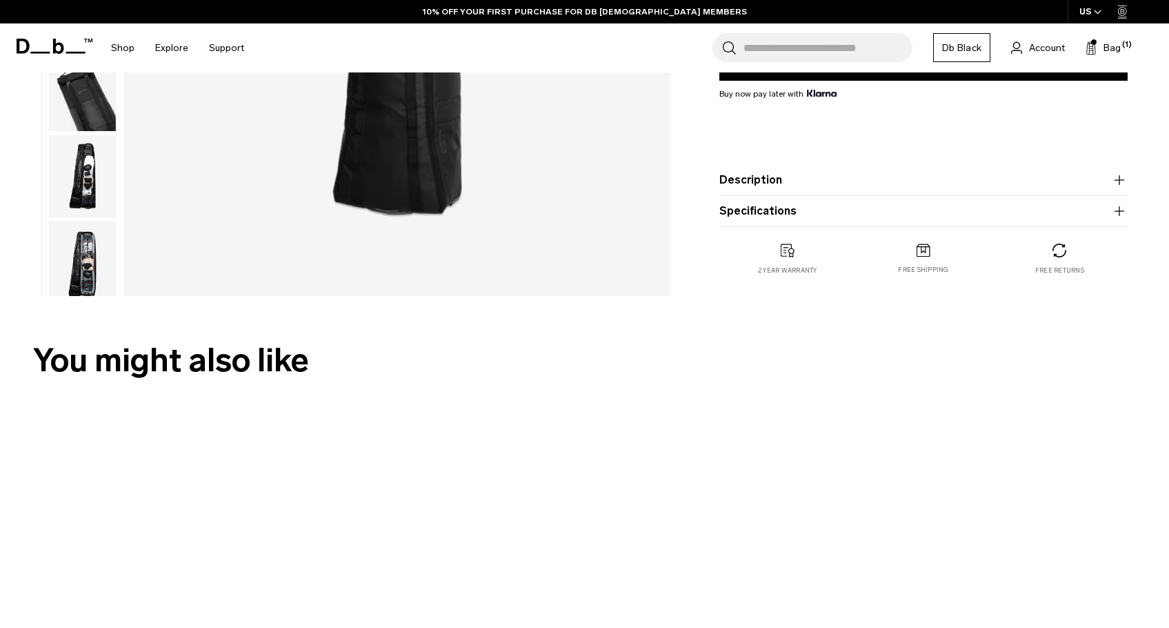
scroll to position [550, 0]
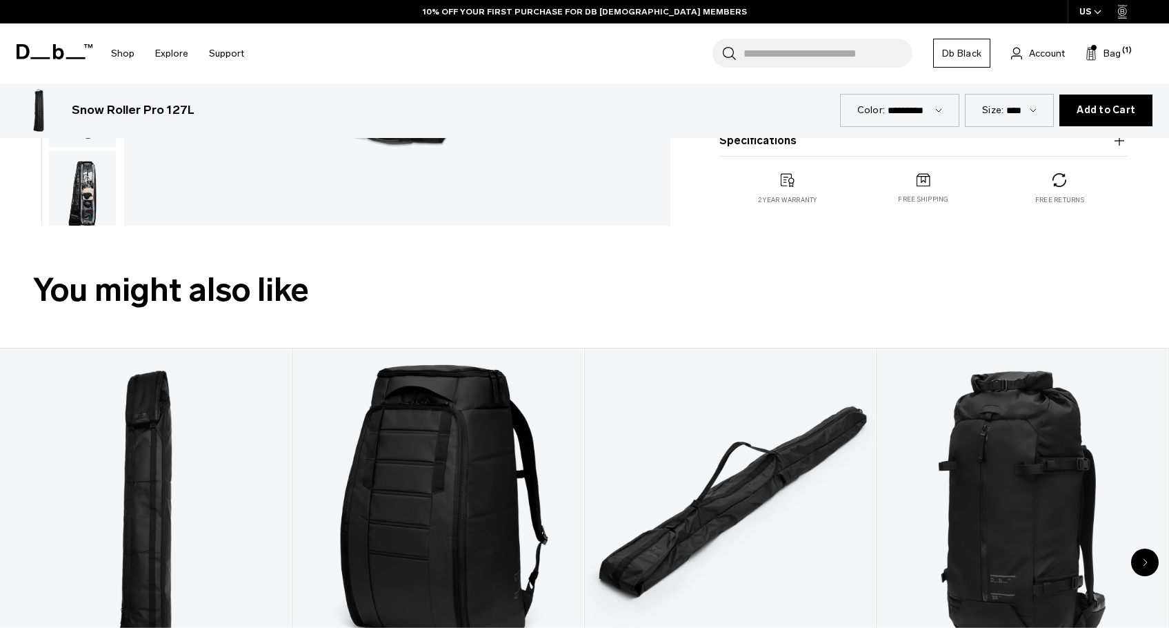
click at [84, 198] on img "button" at bounding box center [82, 192] width 67 height 83
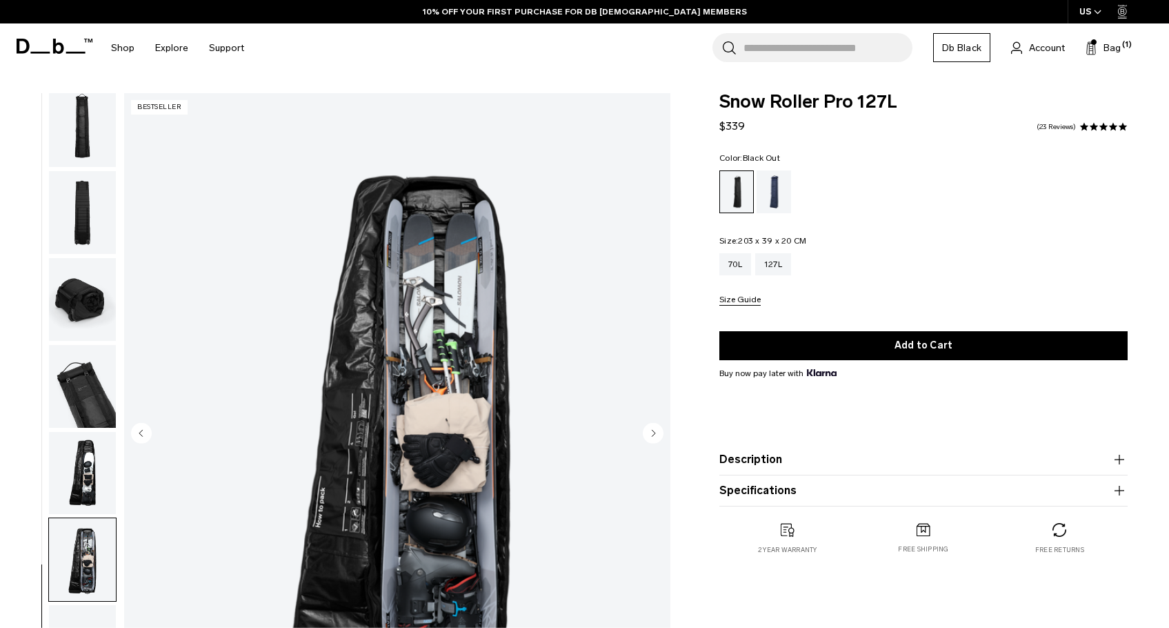
scroll to position [237, 0]
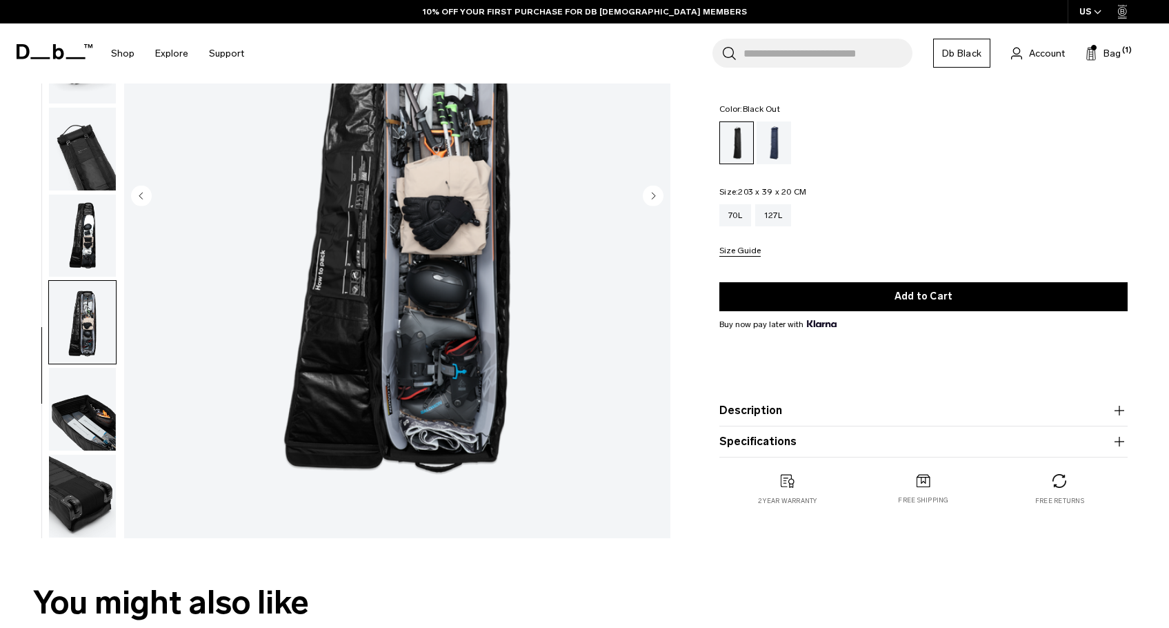
click at [102, 436] on img "button" at bounding box center [82, 409] width 67 height 83
